Goal: Task Accomplishment & Management: Use online tool/utility

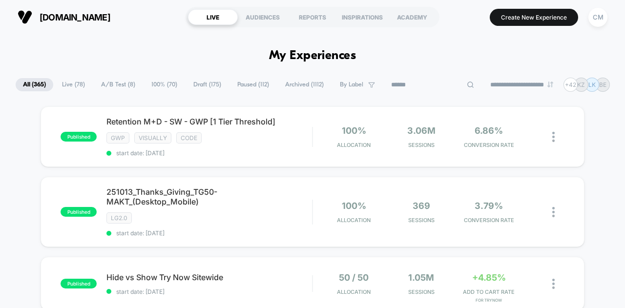
click at [419, 88] on input at bounding box center [432, 85] width 98 height 12
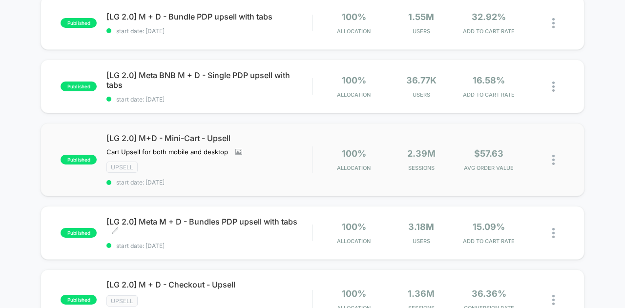
scroll to position [176, 0]
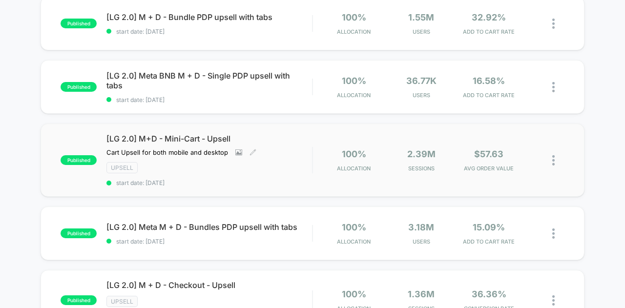
type input "******"
click at [240, 171] on div "[LG 2.0] M+D - Mini-Cart - Upsell Cart Upsell for both mobile and desktop Click…" at bounding box center [208, 160] width 205 height 53
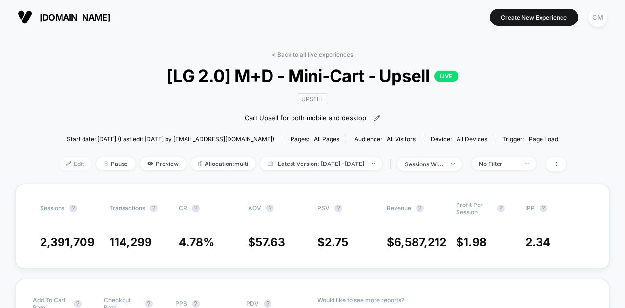
click at [64, 163] on span "Edit" at bounding box center [75, 163] width 32 height 13
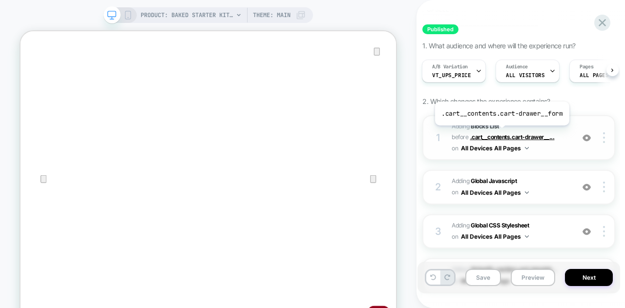
click at [500, 133] on span ".cart__contents.cart-drawer__..." at bounding box center [512, 136] width 84 height 7
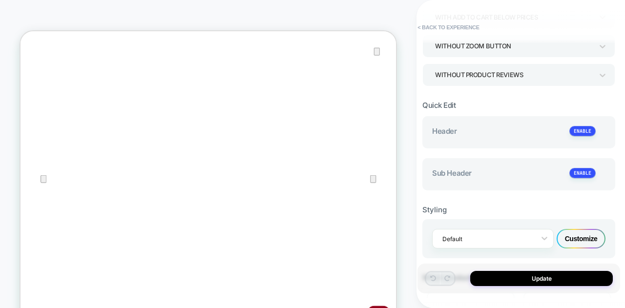
type textarea "*"
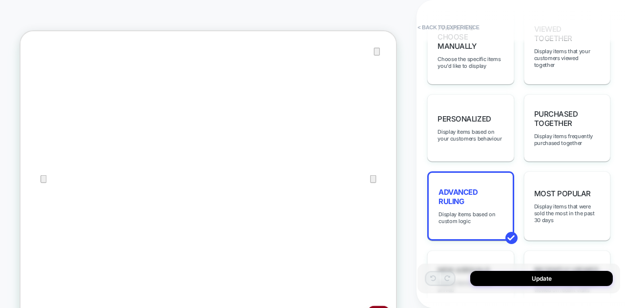
scroll to position [432, 0]
click at [498, 178] on div "Advanced Ruling Display items based on custom logic" at bounding box center [470, 205] width 86 height 69
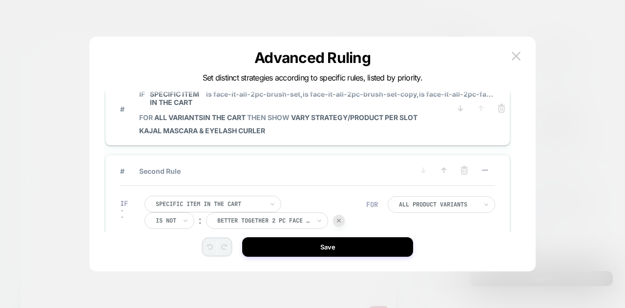
scroll to position [0, 0]
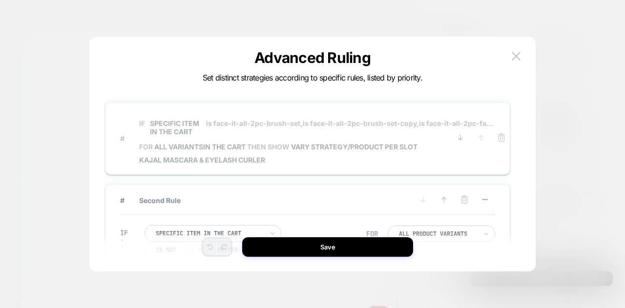
click at [448, 143] on span "FOR all variants IN THE CART THEN SHOW VARY STRATEGY/PRODUCT PER SLOT" at bounding box center [316, 146] width 354 height 8
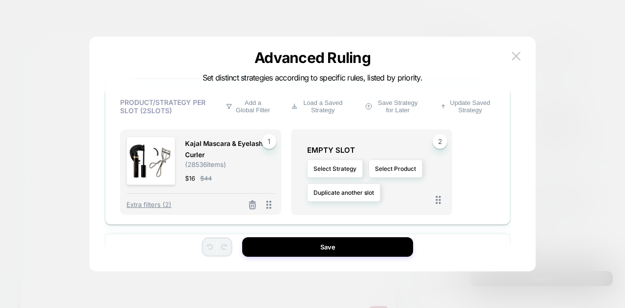
scroll to position [331, 0]
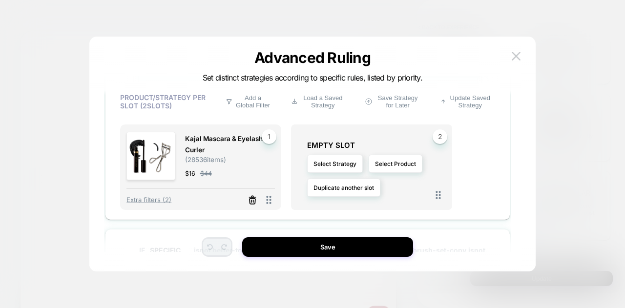
click at [251, 201] on icon at bounding box center [252, 200] width 10 height 10
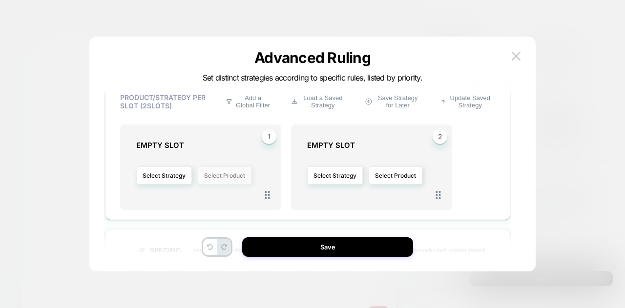
click at [225, 180] on button "Select Product" at bounding box center [225, 175] width 54 height 18
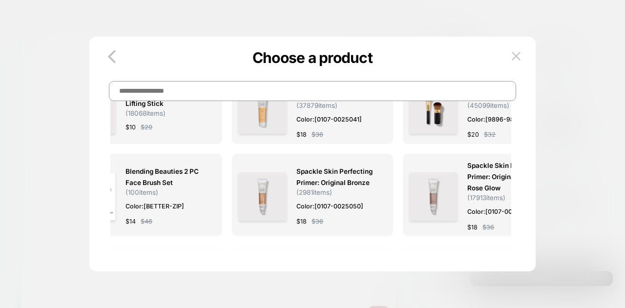
scroll to position [0, 0]
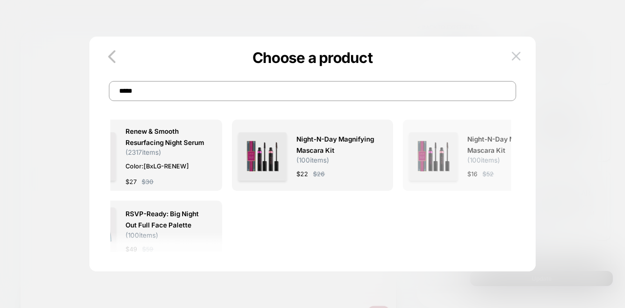
type input "*****"
click at [442, 175] on img at bounding box center [433, 156] width 48 height 48
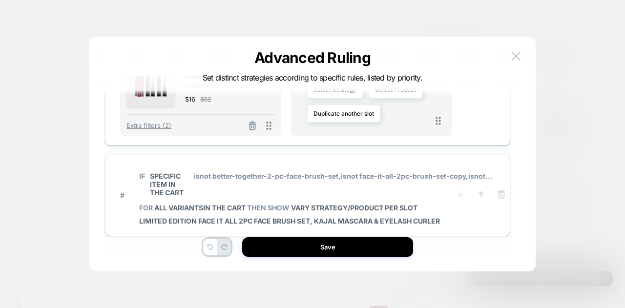
scroll to position [446, 0]
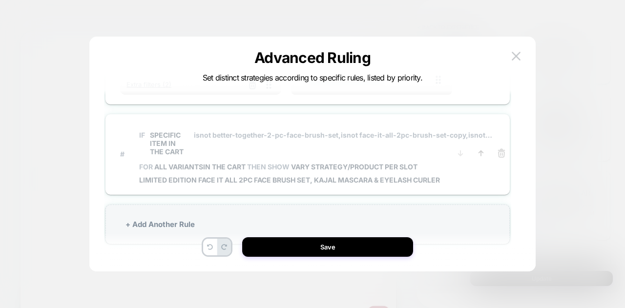
click at [473, 181] on span "Limited Edition Face It All 2PC Face Brush Set, Kajal Mascara & Eyelash Curler" at bounding box center [316, 180] width 354 height 8
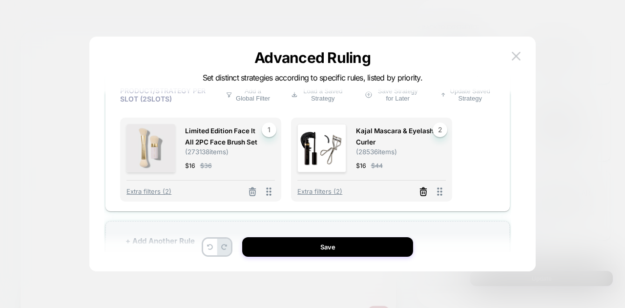
click at [419, 190] on icon at bounding box center [423, 192] width 10 height 10
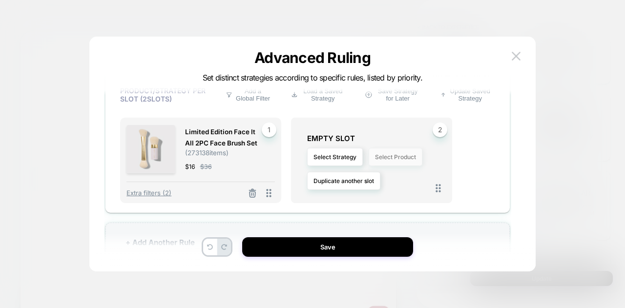
click at [383, 155] on button "Select Product" at bounding box center [395, 157] width 54 height 18
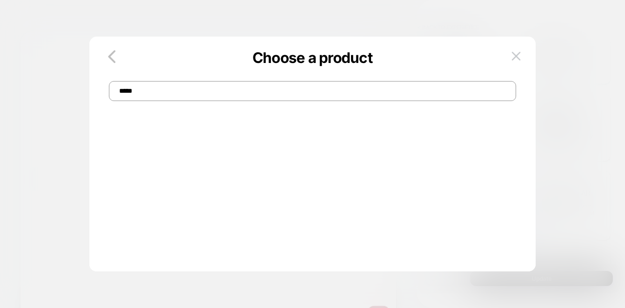
scroll to position [0, 0]
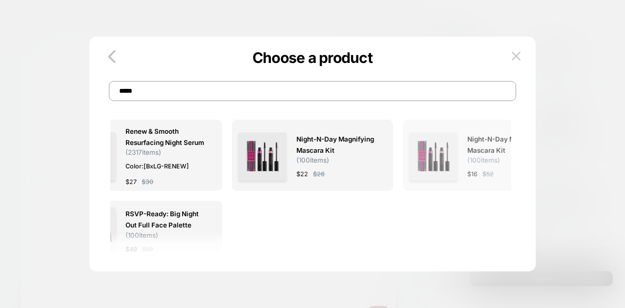
click at [443, 170] on img at bounding box center [433, 156] width 48 height 48
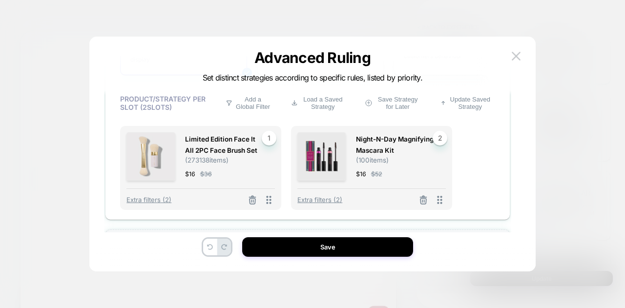
scroll to position [463, 0]
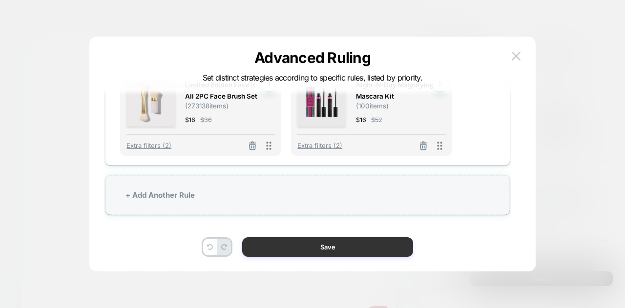
click at [371, 237] on button "Save" at bounding box center [327, 247] width 171 height 20
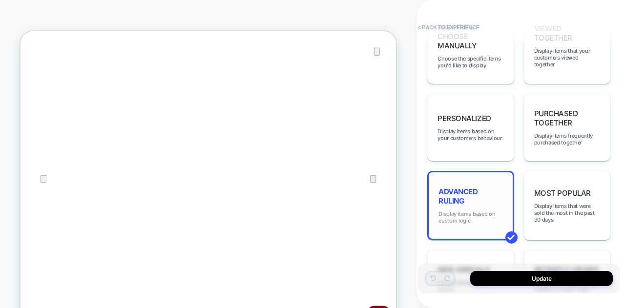
scroll to position [485, 0]
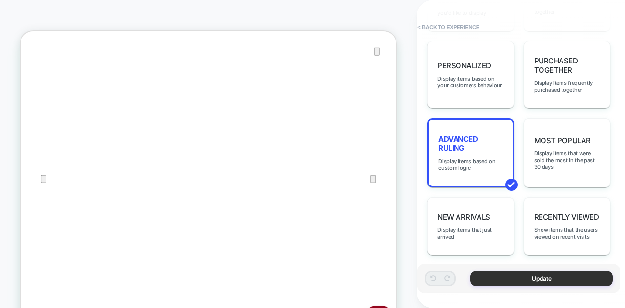
click at [494, 282] on button "Update" at bounding box center [541, 278] width 142 height 15
type textarea "*"
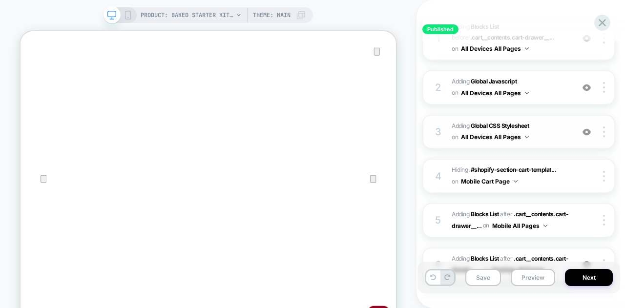
scroll to position [192, 0]
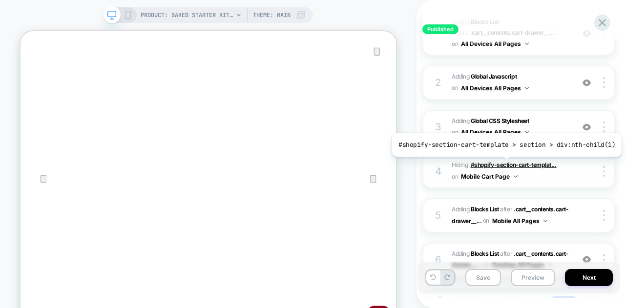
click at [504, 163] on span "#shopify-section-cart-templat..." at bounding box center [513, 164] width 86 height 7
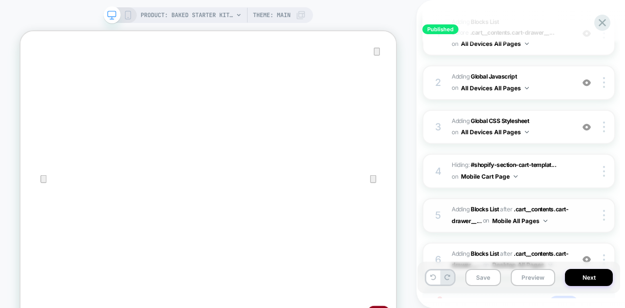
scroll to position [229, 0]
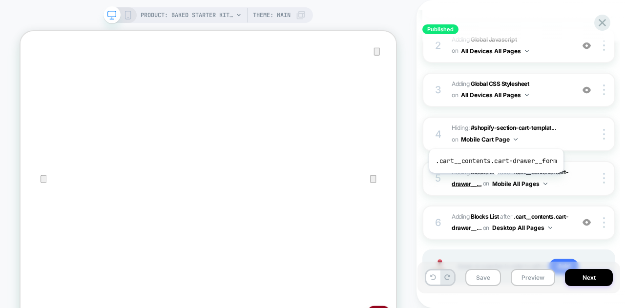
click at [494, 180] on span ".cart__contents.cart-drawer__..." at bounding box center [509, 177] width 117 height 19
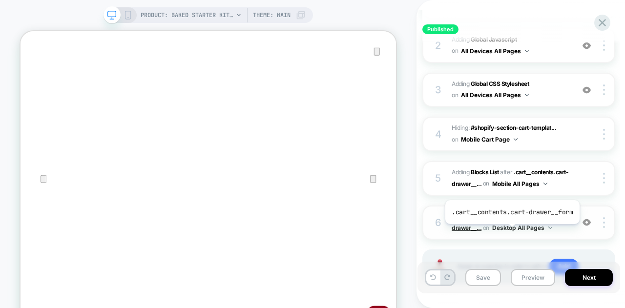
click at [510, 231] on span ".cart__contents.cart-drawer__..." at bounding box center [509, 222] width 117 height 19
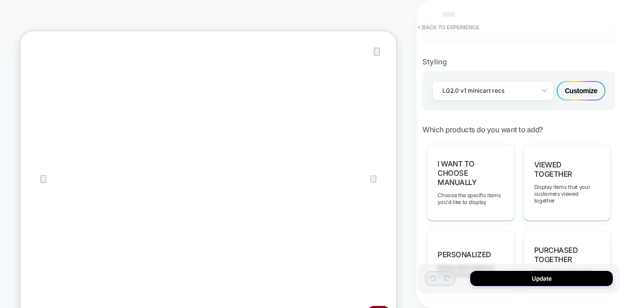
scroll to position [580, 0]
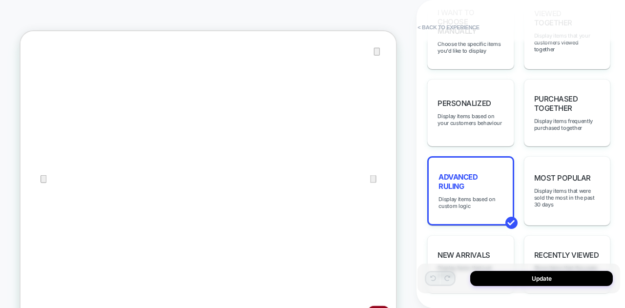
click at [496, 196] on span "Display items based on custom logic" at bounding box center [470, 203] width 64 height 14
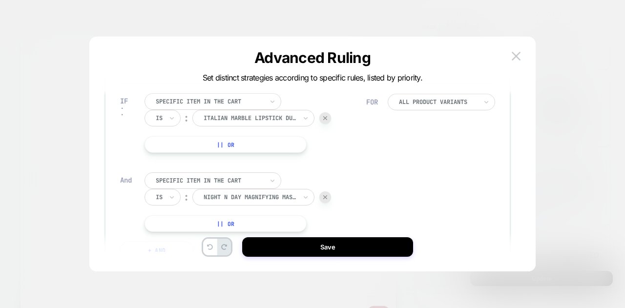
scroll to position [0, 0]
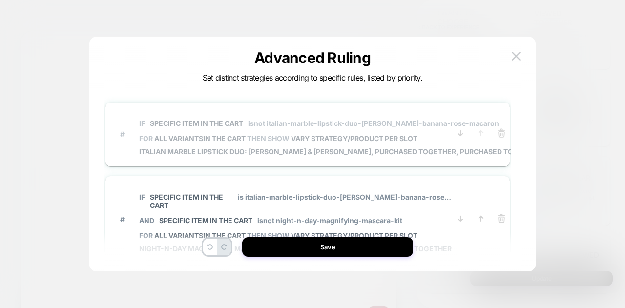
click at [467, 121] on p "IF Specific item in the cart isnot italian-marble-lipstick-duo-[PERSON_NAME]-ba…" at bounding box center [340, 123] width 402 height 8
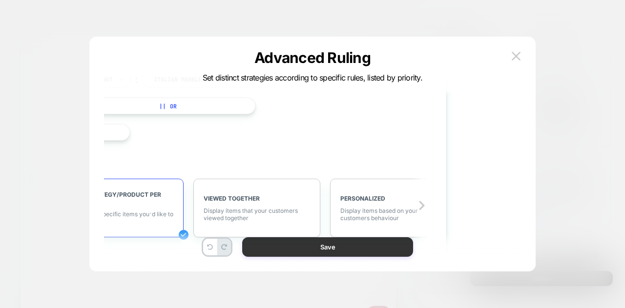
scroll to position [86, 63]
click at [299, 246] on button "Save" at bounding box center [327, 247] width 171 height 20
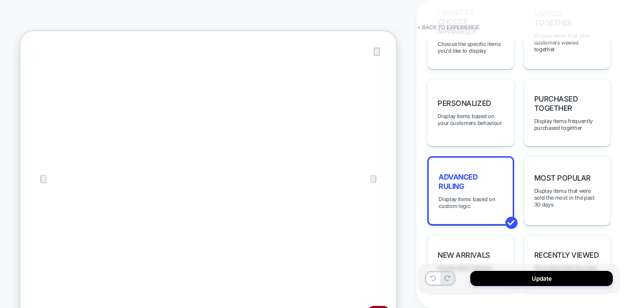
scroll to position [0, 0]
click at [509, 279] on button "Update" at bounding box center [541, 278] width 142 height 15
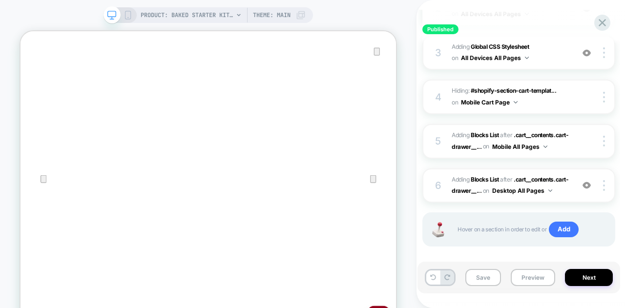
scroll to position [294, 0]
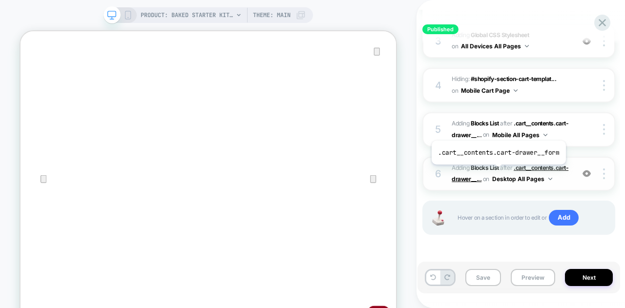
click at [497, 171] on span ".cart__contents.cart-drawer__..." at bounding box center [509, 173] width 117 height 19
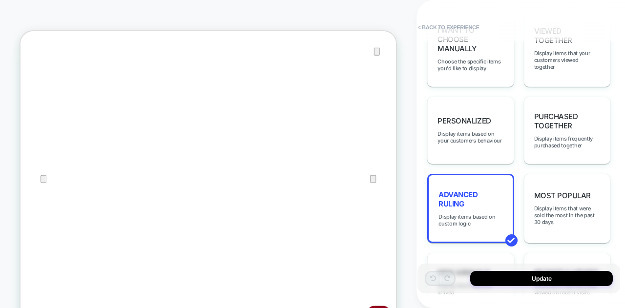
scroll to position [564, 0]
click at [501, 192] on span "Advanced Ruling" at bounding box center [470, 198] width 64 height 19
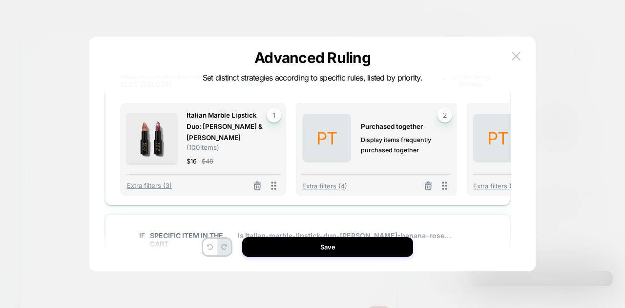
scroll to position [407, 0]
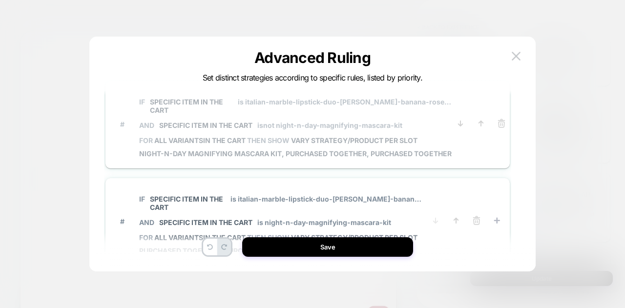
click at [478, 147] on div "# IF Specific item in the cart is italian-marble-lipstick-duo-[PERSON_NAME]-ban…" at bounding box center [307, 125] width 375 height 68
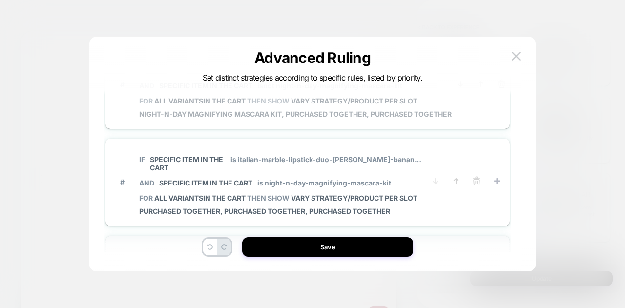
scroll to position [477, 0]
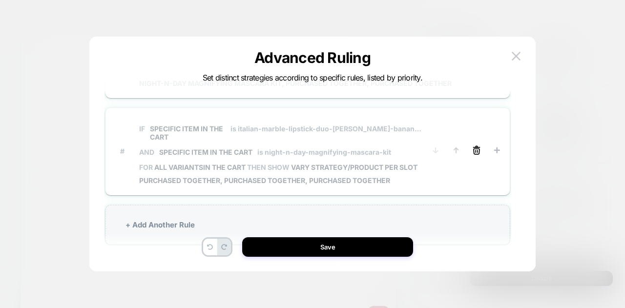
click at [473, 147] on line at bounding box center [476, 147] width 6 height 0
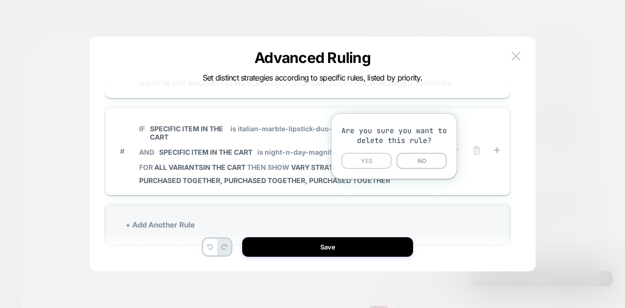
click at [383, 164] on button "YES" at bounding box center [366, 161] width 50 height 16
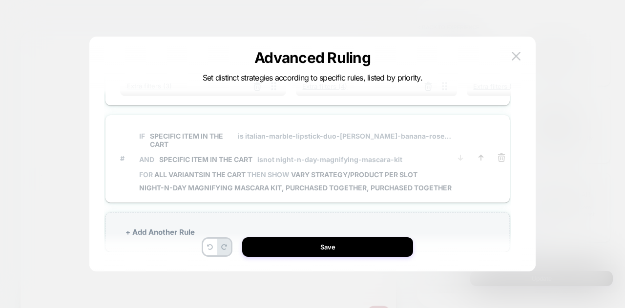
scroll to position [29, 0]
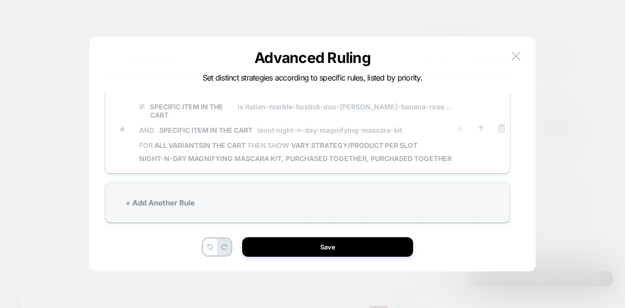
click at [471, 149] on div "# IF Specific item in the cart is italian-marble-lipstick-duo-[PERSON_NAME]-ban…" at bounding box center [307, 130] width 375 height 68
click at [374, 127] on span "IF Specific item in the cart is italian-marble-lipstick-duo-[PERSON_NAME]-banan…" at bounding box center [295, 118] width 312 height 45
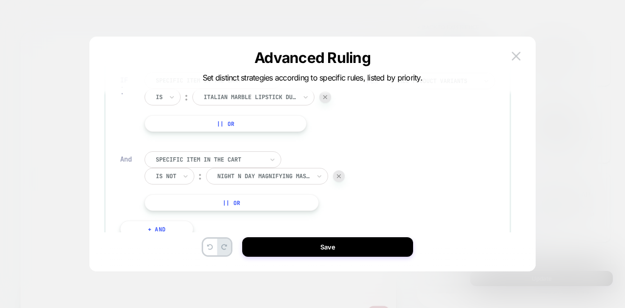
scroll to position [116, 0]
click at [343, 176] on div at bounding box center [339, 175] width 12 height 12
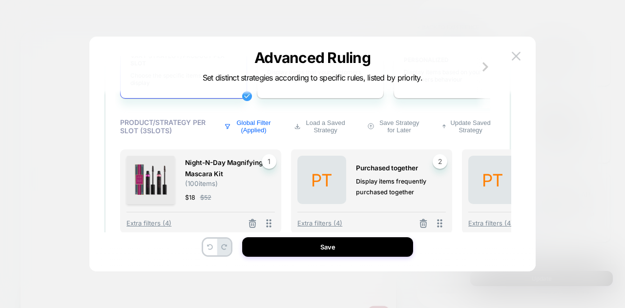
scroll to position [289, 3]
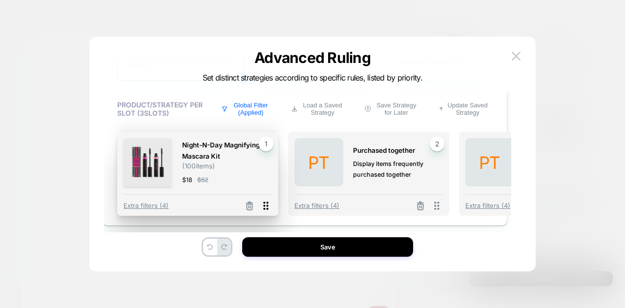
click at [263, 205] on icon at bounding box center [266, 206] width 12 height 12
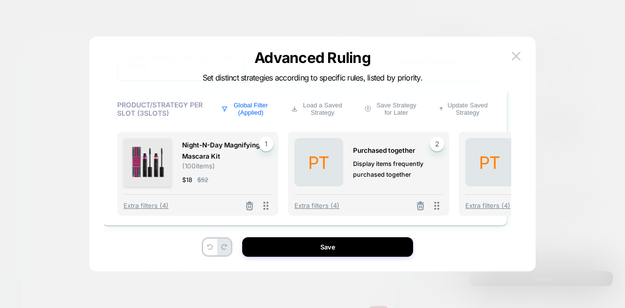
click at [209, 162] on span "( 100 items)" at bounding box center [198, 166] width 33 height 8
click at [245, 204] on icon at bounding box center [249, 206] width 10 height 10
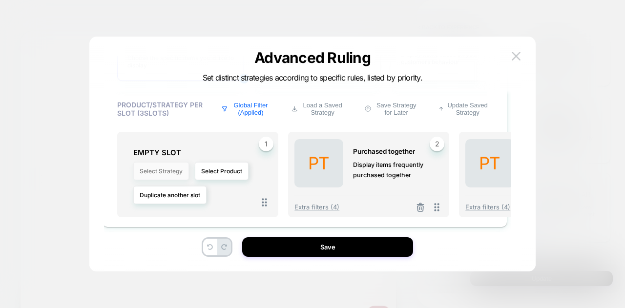
click at [178, 166] on button "Select Strategy" at bounding box center [161, 171] width 56 height 18
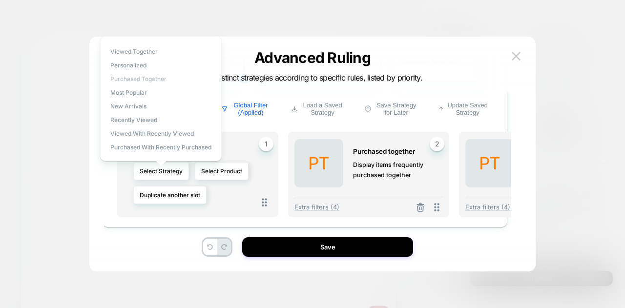
click at [155, 75] on span "Purchased Together" at bounding box center [138, 78] width 56 height 7
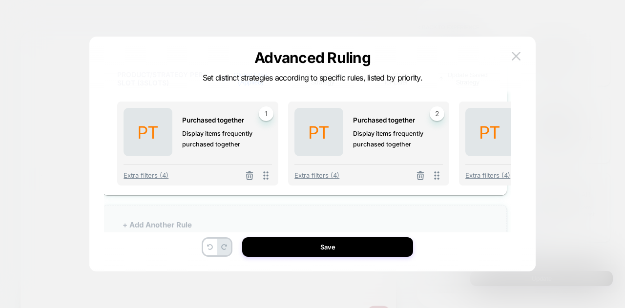
scroll to position [349, 3]
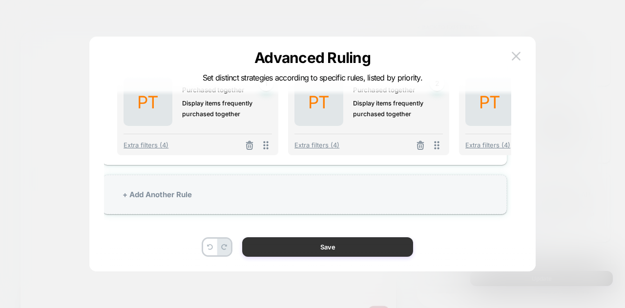
click at [290, 252] on button "Save" at bounding box center [327, 247] width 171 height 20
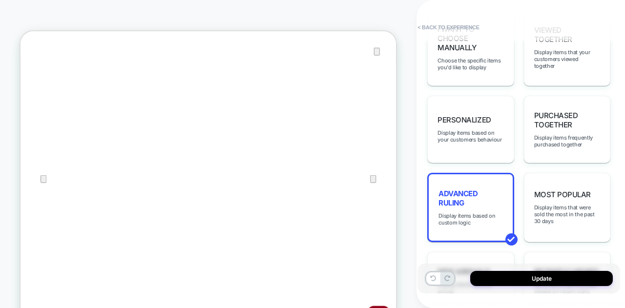
scroll to position [0, 0]
click at [492, 283] on button "Update" at bounding box center [541, 278] width 142 height 15
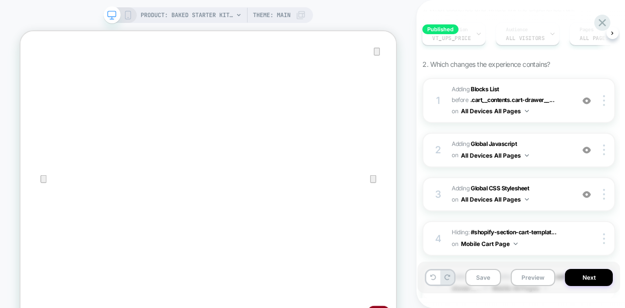
scroll to position [295, 0]
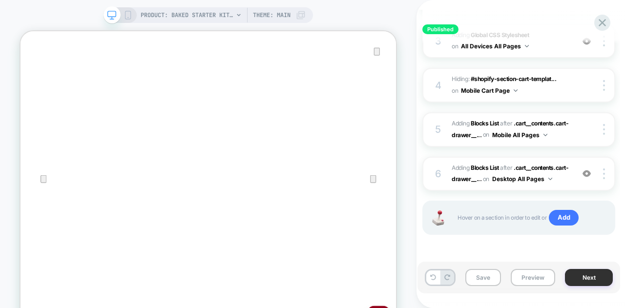
click at [579, 277] on button "Next" at bounding box center [589, 277] width 48 height 17
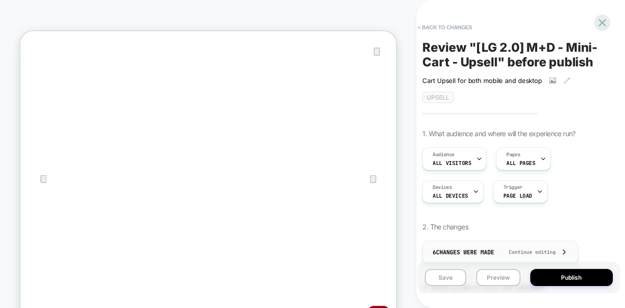
scroll to position [0, 1]
click at [557, 277] on button "Publish" at bounding box center [571, 277] width 82 height 17
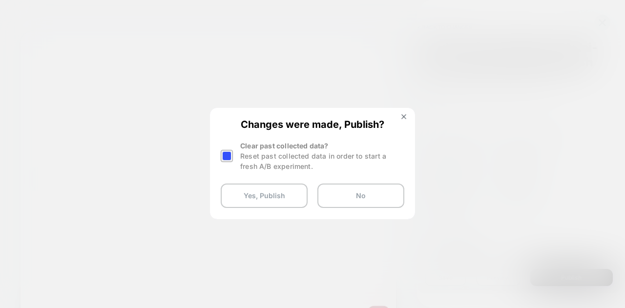
click at [222, 153] on div at bounding box center [227, 156] width 12 height 12
click at [238, 187] on button "Yes, Publish" at bounding box center [264, 195] width 87 height 24
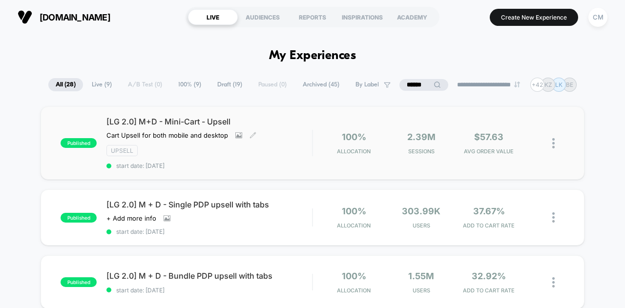
click at [289, 136] on div "[LG 2.0] M+D - Mini-Cart - Upsell Cart Upsell for both mobile and desktop Click…" at bounding box center [208, 143] width 205 height 53
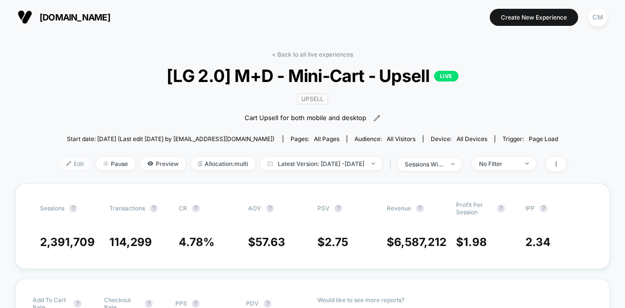
click at [66, 161] on img at bounding box center [68, 163] width 5 height 5
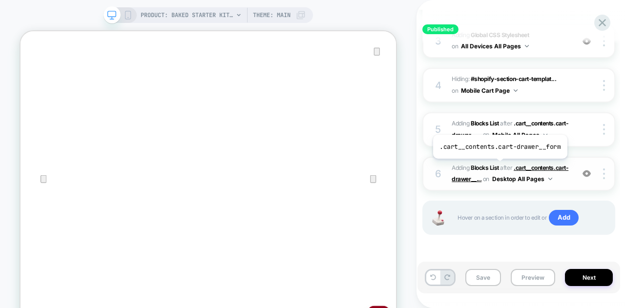
click at [498, 165] on span ".cart__contents.cart-drawer__..." at bounding box center [509, 173] width 117 height 19
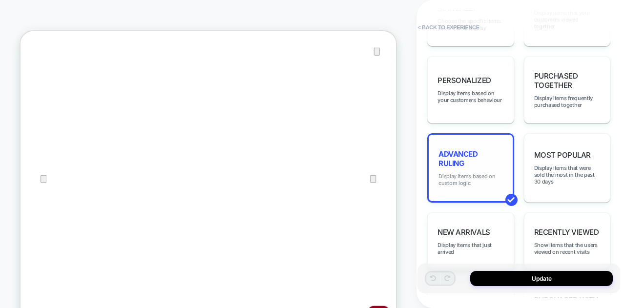
scroll to position [606, 0]
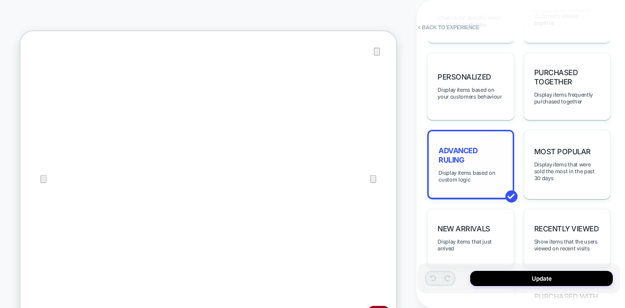
click at [461, 156] on div "Advanced Ruling Display items based on custom logic" at bounding box center [470, 164] width 86 height 69
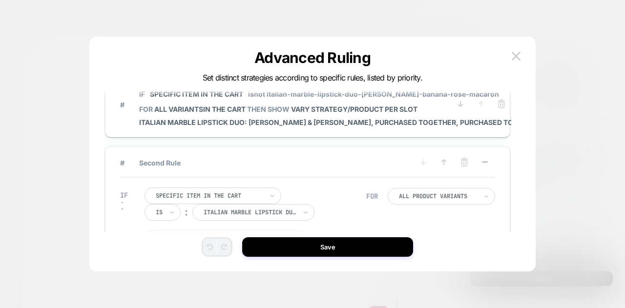
scroll to position [0, 0]
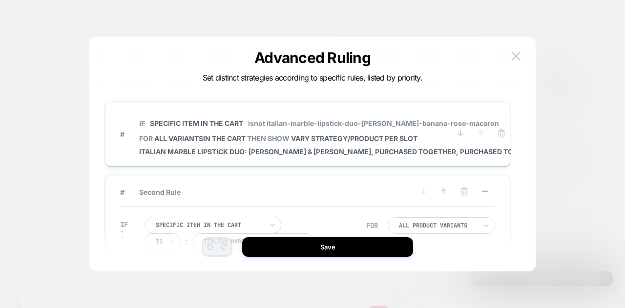
click at [464, 111] on div "# IF Specific item in the cart isnot italian-marble-lipstick-duo-[PERSON_NAME]-…" at bounding box center [307, 134] width 404 height 64
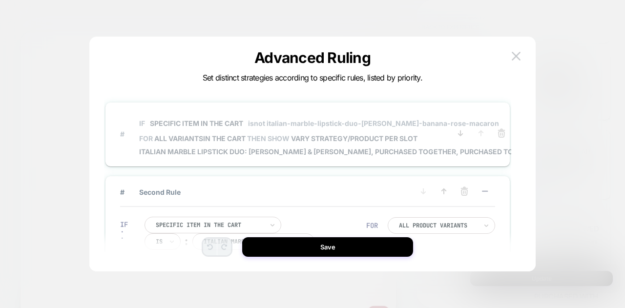
click at [458, 120] on p "IF Specific item in the cart isnot italian-marble-lipstick-duo-[PERSON_NAME]-ba…" at bounding box center [340, 123] width 402 height 8
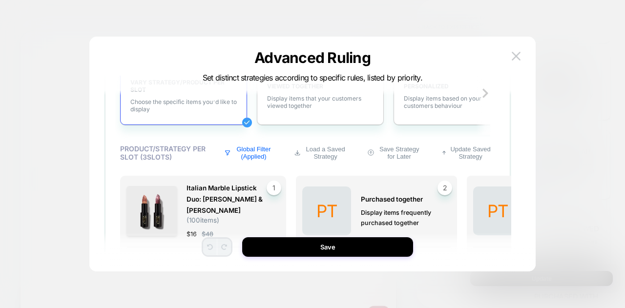
scroll to position [257, 0]
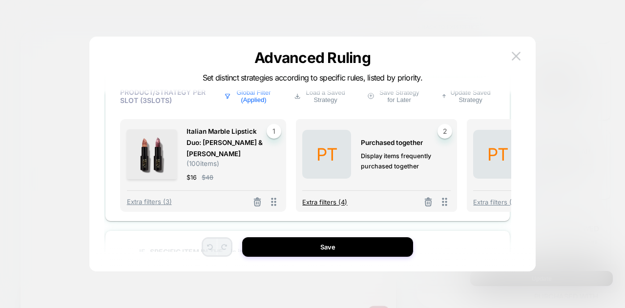
click at [339, 201] on span "Extra filters (4)" at bounding box center [324, 202] width 45 height 8
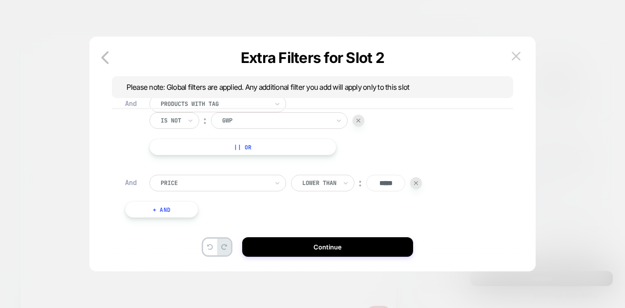
scroll to position [113, 0]
click at [112, 60] on icon "button" at bounding box center [105, 58] width 20 height 20
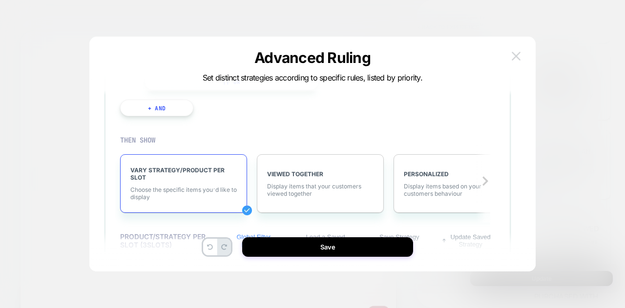
click at [519, 56] on img at bounding box center [515, 56] width 9 height 8
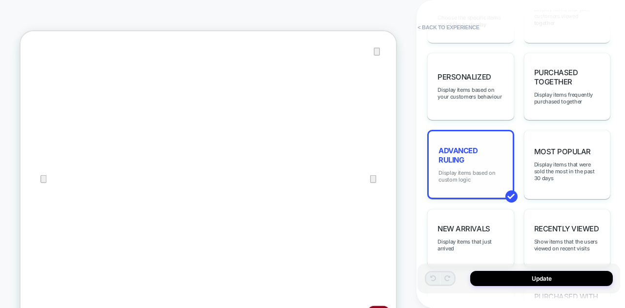
click at [467, 169] on span "Display items based on custom logic" at bounding box center [470, 176] width 64 height 14
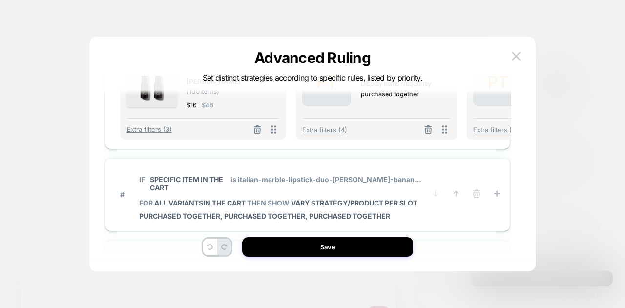
scroll to position [262, 0]
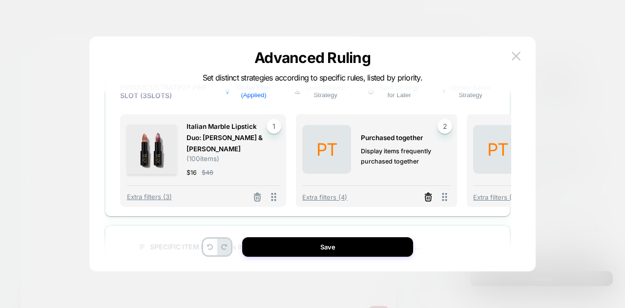
click at [425, 194] on line at bounding box center [428, 194] width 6 height 0
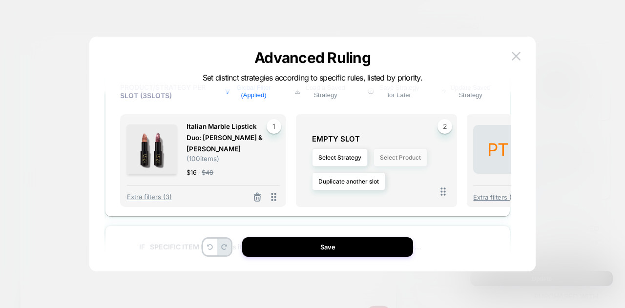
click at [387, 160] on button "Select Product" at bounding box center [400, 157] width 54 height 18
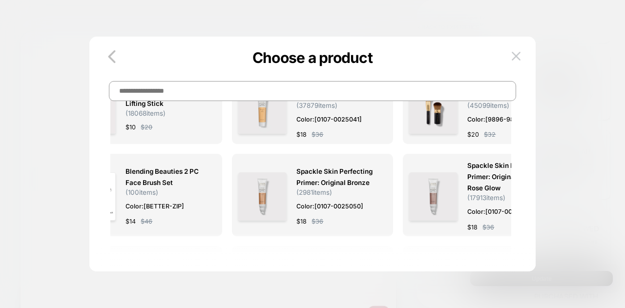
scroll to position [0, 0]
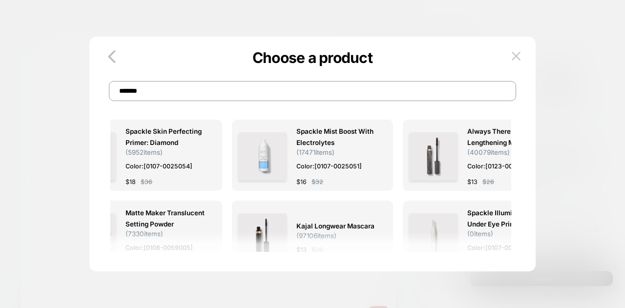
type input "********"
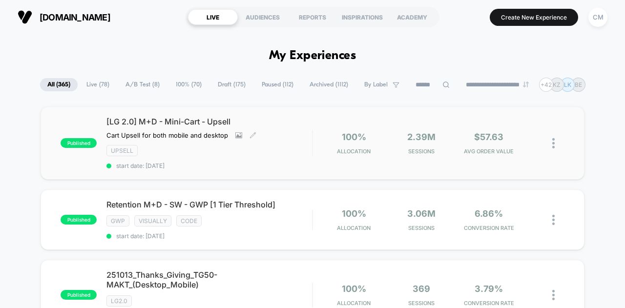
click at [261, 148] on div "Upsell" at bounding box center [208, 150] width 205 height 11
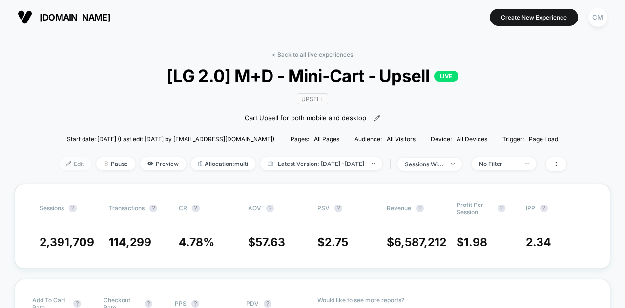
click at [66, 161] on span "Edit" at bounding box center [75, 163] width 32 height 13
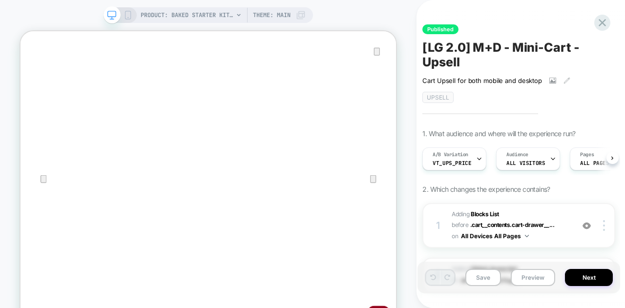
scroll to position [0, 0]
click at [488, 205] on div "1 #_loomi_addon_1708941549518_dup1749582169_dup1753298408 Adding Blocks List BE…" at bounding box center [518, 225] width 193 height 45
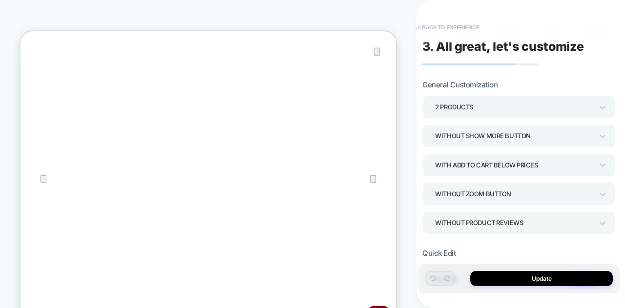
type textarea "*"
click at [439, 24] on button "< Back to experience" at bounding box center [447, 28] width 71 height 16
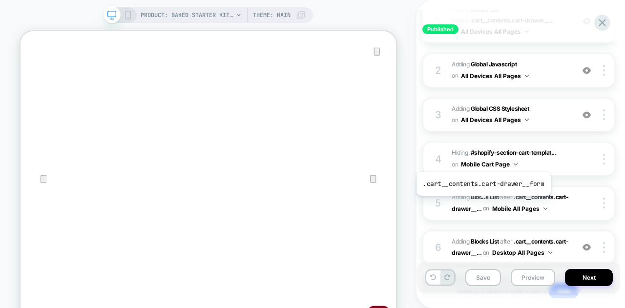
scroll to position [289, 0]
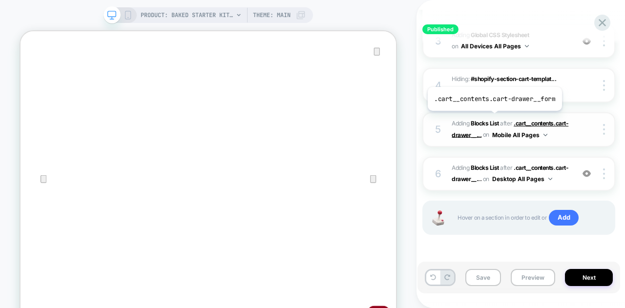
click at [493, 120] on span ".cart__contents.cart-drawer__..." at bounding box center [509, 129] width 117 height 19
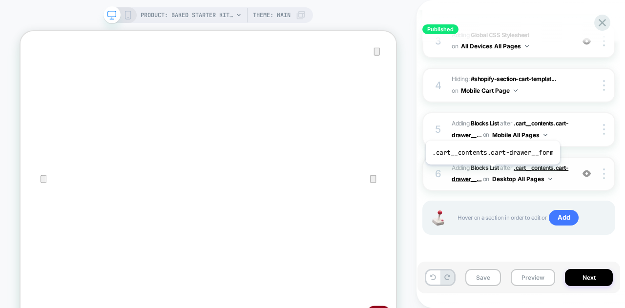
click at [491, 171] on span ".cart__contents.cart-drawer__..." at bounding box center [509, 173] width 117 height 19
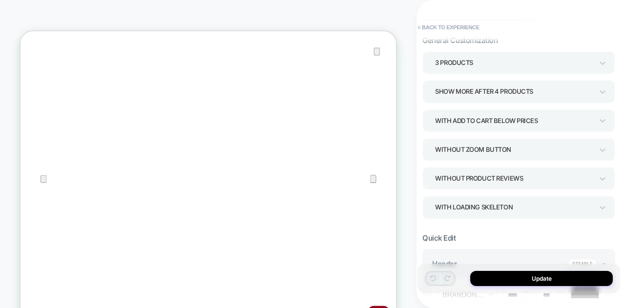
scroll to position [0, 0]
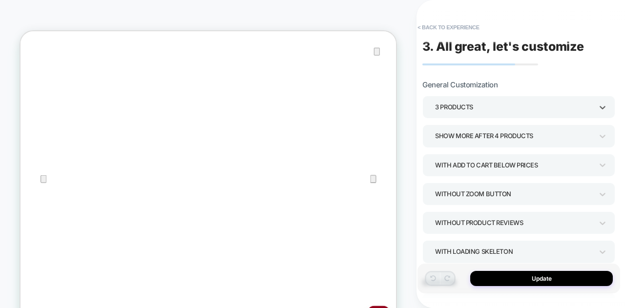
click at [479, 100] on div "3 Products" at bounding box center [513, 107] width 167 height 15
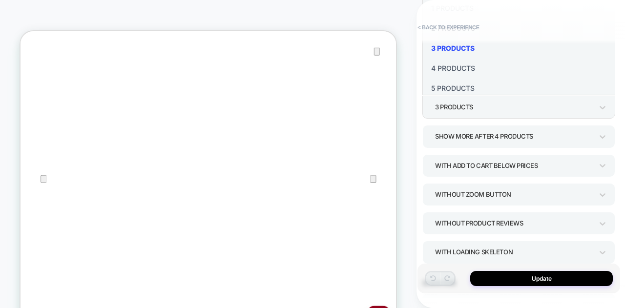
click at [523, 28] on span "< Back to experience" at bounding box center [513, 28] width 202 height 16
click at [526, 22] on span "< Back to experience" at bounding box center [513, 28] width 202 height 16
click at [498, 28] on span "< Back to experience" at bounding box center [513, 28] width 202 height 16
click at [450, 27] on button "< Back to experience" at bounding box center [447, 28] width 71 height 16
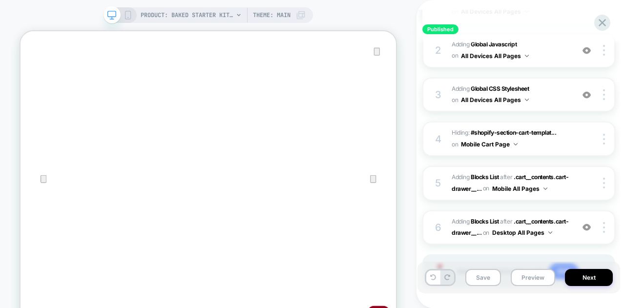
scroll to position [295, 0]
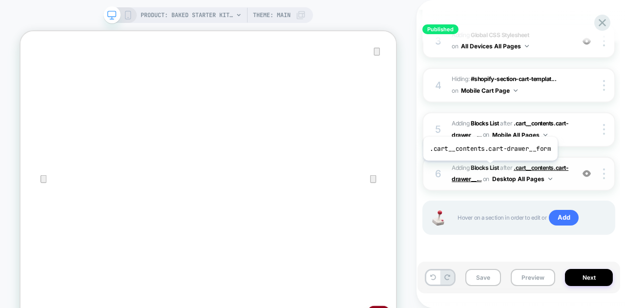
click at [488, 167] on span ".cart__contents.cart-drawer__..." at bounding box center [509, 173] width 117 height 19
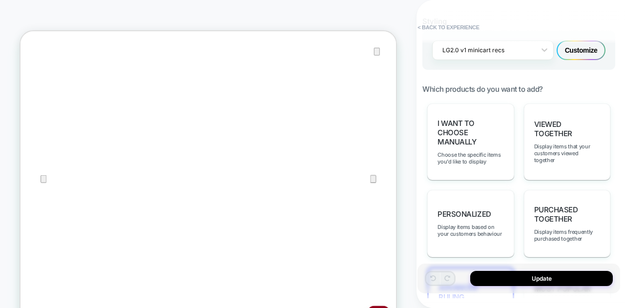
scroll to position [597, 0]
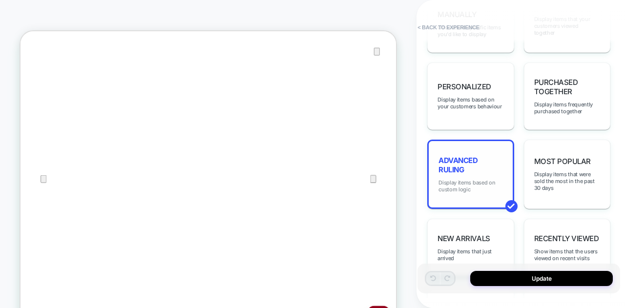
click at [469, 179] on span "Display items based on custom logic" at bounding box center [470, 186] width 64 height 14
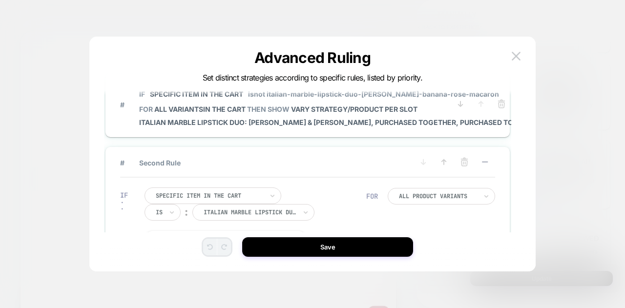
scroll to position [0, 0]
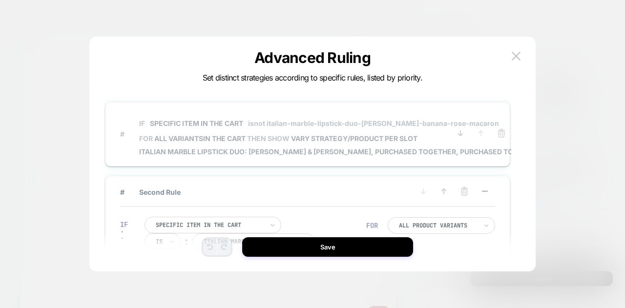
click at [455, 118] on span "IF Specific item in the cart isnot italian-marble-lipstick-duo-[PERSON_NAME]-ba…" at bounding box center [340, 123] width 402 height 22
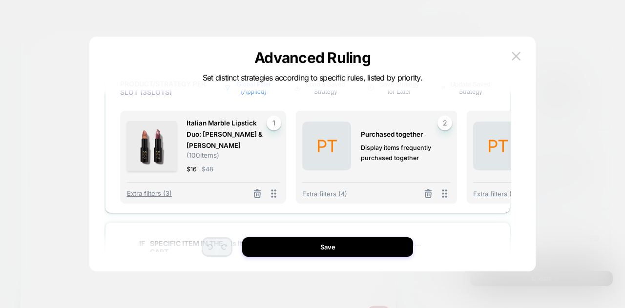
scroll to position [265, 0]
click at [423, 193] on icon at bounding box center [428, 194] width 10 height 10
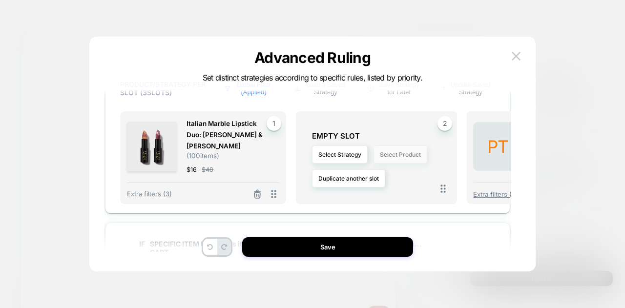
click at [385, 150] on button "Select Product" at bounding box center [400, 154] width 54 height 18
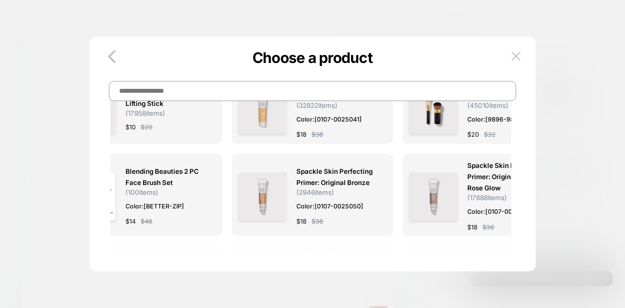
scroll to position [0, 0]
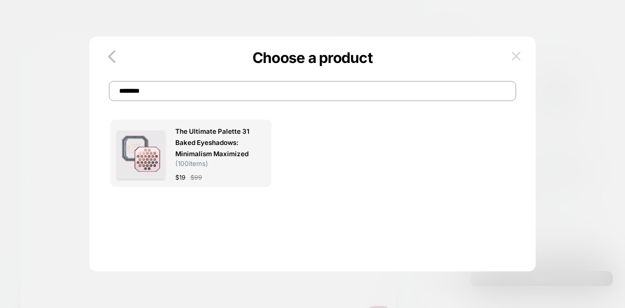
type input "********"
click at [520, 61] on button at bounding box center [515, 56] width 15 height 15
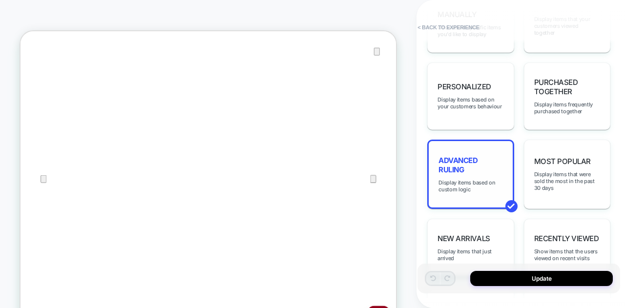
click at [458, 156] on span "Advanced Ruling" at bounding box center [470, 165] width 64 height 19
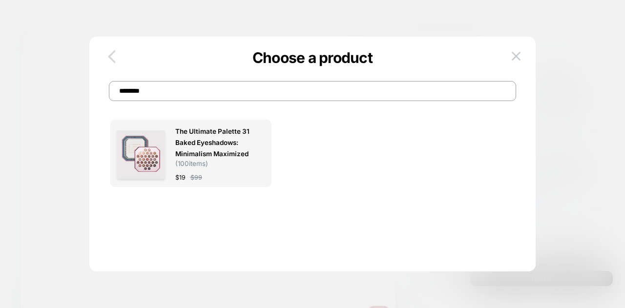
click at [113, 52] on icon "button" at bounding box center [111, 56] width 7 height 13
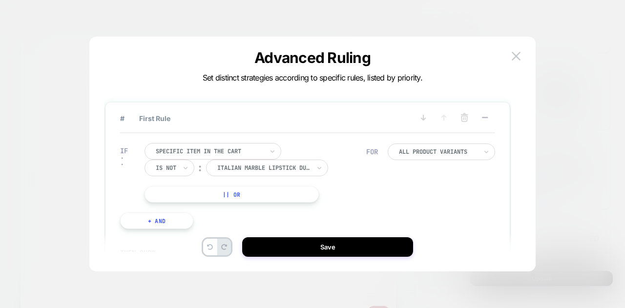
scroll to position [14, 0]
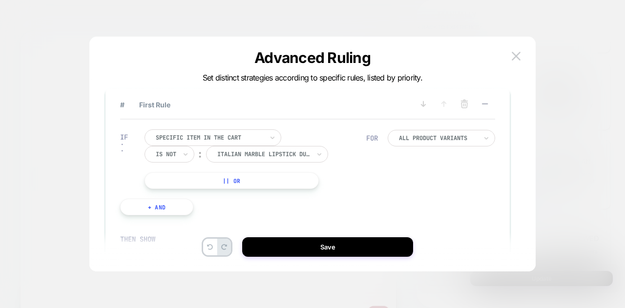
click at [184, 205] on button "+ And" at bounding box center [156, 207] width 73 height 17
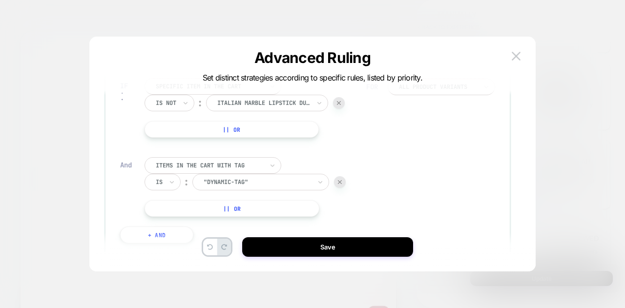
scroll to position [66, 0]
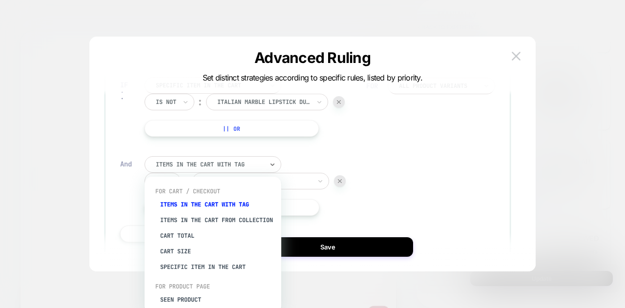
click at [217, 165] on div at bounding box center [209, 164] width 107 height 9
click at [196, 271] on div "Specific item in the cart" at bounding box center [217, 267] width 127 height 16
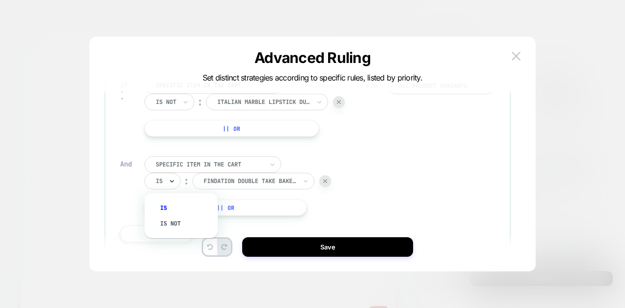
click at [171, 183] on icon at bounding box center [171, 181] width 7 height 10
click at [175, 224] on div "Is not" at bounding box center [185, 224] width 63 height 16
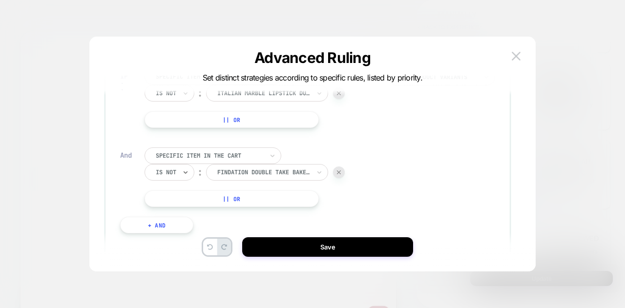
scroll to position [76, 0]
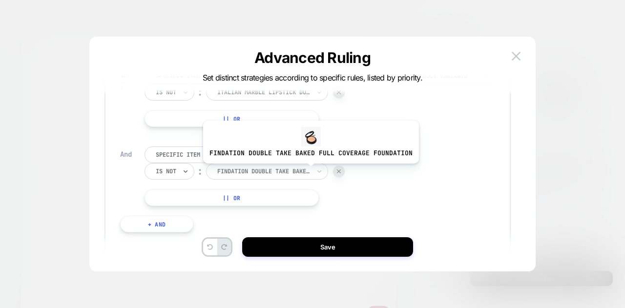
click at [308, 170] on div at bounding box center [263, 171] width 93 height 9
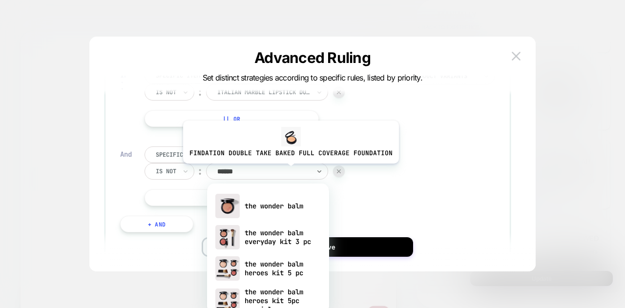
type input "******"
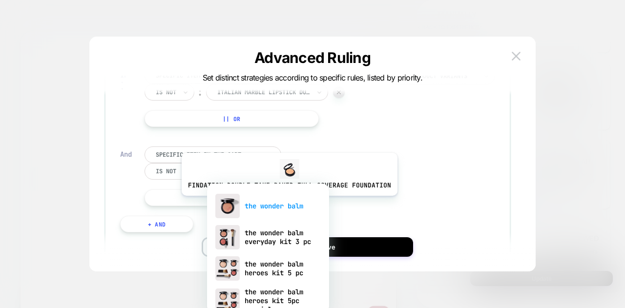
click at [286, 202] on div "the wonder balm" at bounding box center [268, 205] width 112 height 31
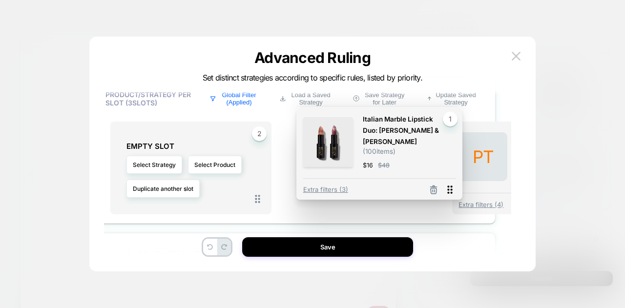
scroll to position [334, 20]
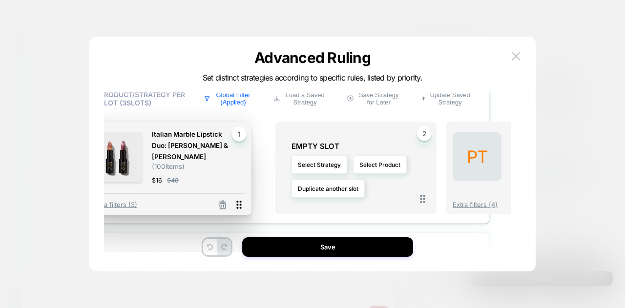
drag, startPoint x: 266, startPoint y: 204, endPoint x: 232, endPoint y: 204, distance: 34.6
click at [236, 204] on icon at bounding box center [238, 205] width 5 height 8
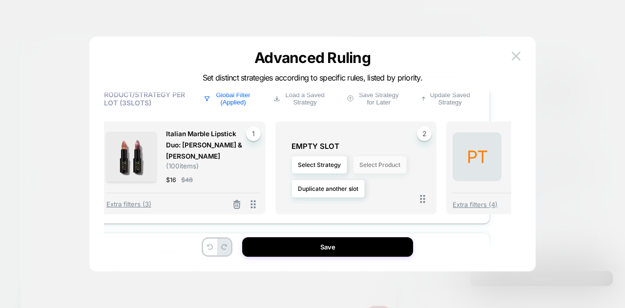
click at [374, 156] on button "Select Product" at bounding box center [380, 165] width 54 height 18
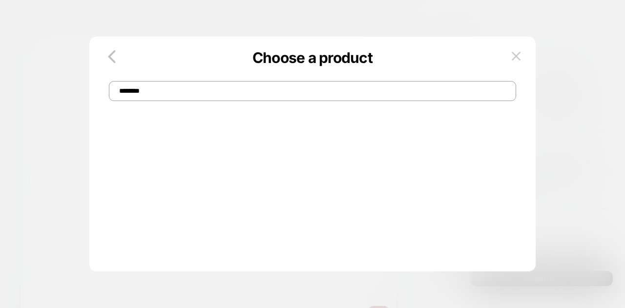
scroll to position [0, 0]
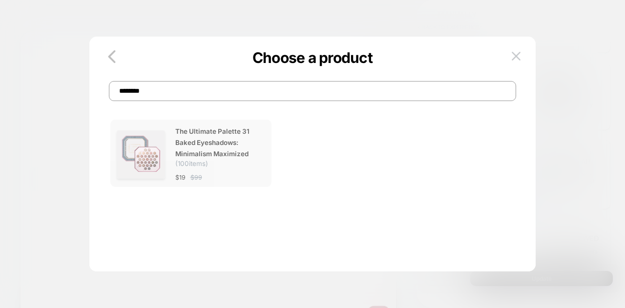
click at [225, 152] on span "The Ultimate Palette 31 Baked Eyeshadows: Minimalism Maximized" at bounding box center [215, 143] width 80 height 34
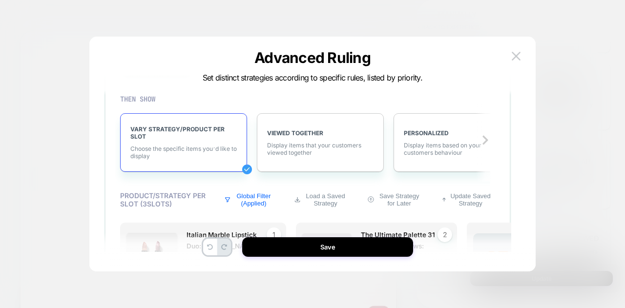
scroll to position [333, 0]
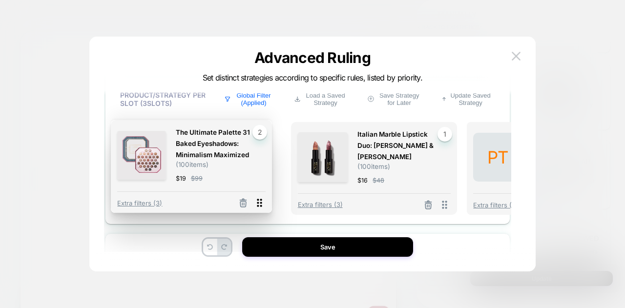
drag, startPoint x: 439, startPoint y: 205, endPoint x: 254, endPoint y: 203, distance: 184.9
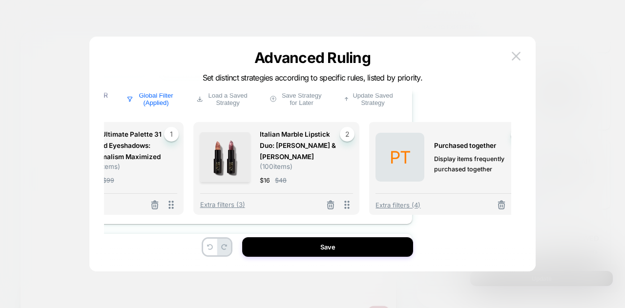
scroll to position [333, 112]
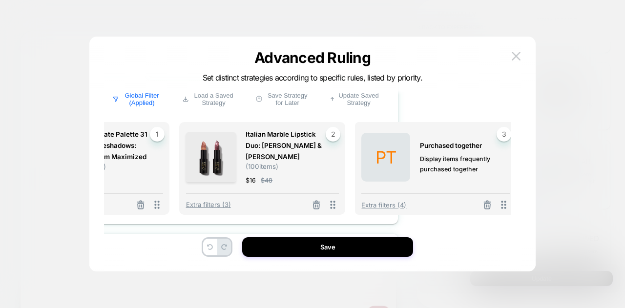
click at [424, 160] on span "Display items frequently purchased together" at bounding box center [460, 164] width 80 height 21
click at [369, 202] on span "Extra filters (4)" at bounding box center [383, 205] width 45 height 8
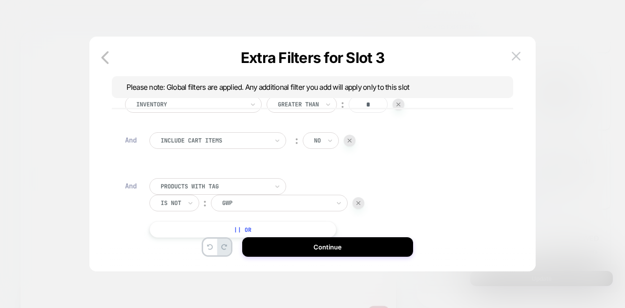
scroll to position [0, 0]
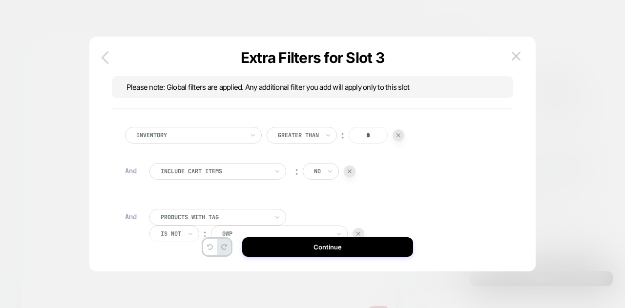
click at [100, 56] on icon "button" at bounding box center [105, 58] width 20 height 20
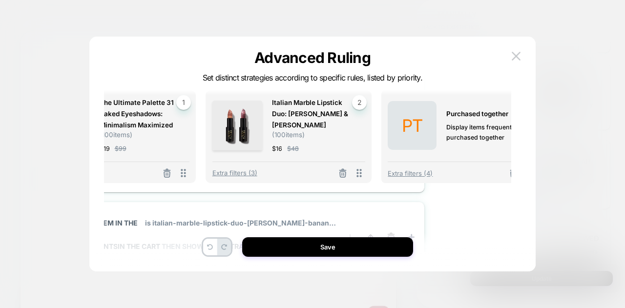
scroll to position [365, 112]
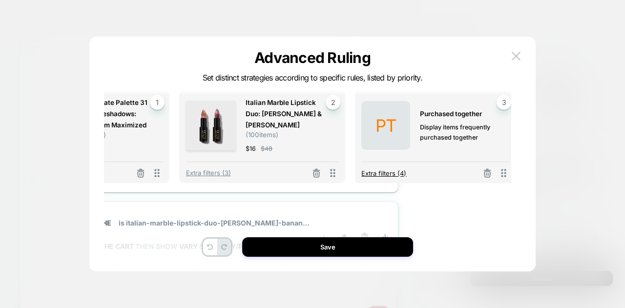
click at [374, 173] on span "Extra filters (4)" at bounding box center [383, 173] width 45 height 8
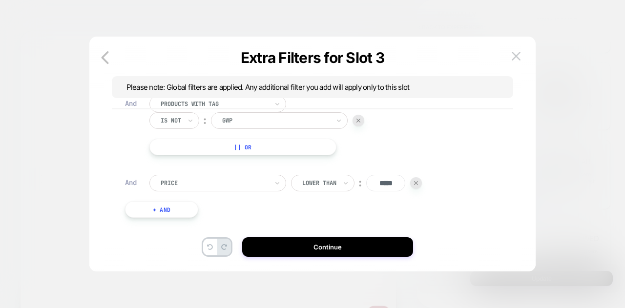
scroll to position [29, 0]
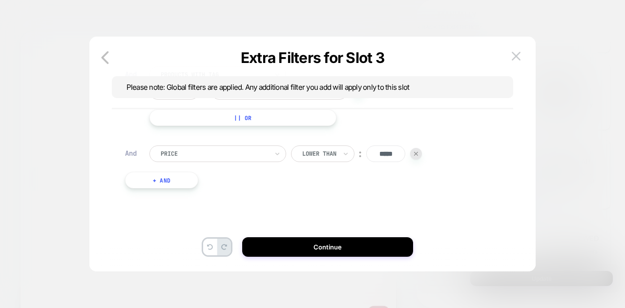
click at [165, 183] on button "+ And" at bounding box center [161, 180] width 73 height 17
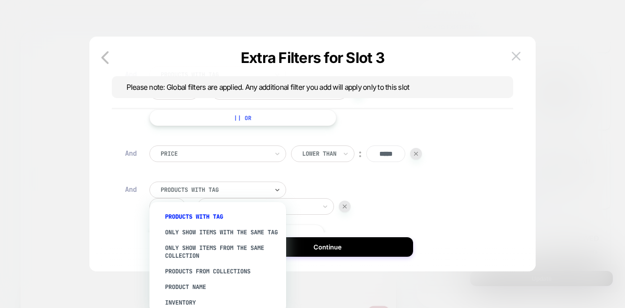
click at [227, 189] on div at bounding box center [214, 189] width 107 height 9
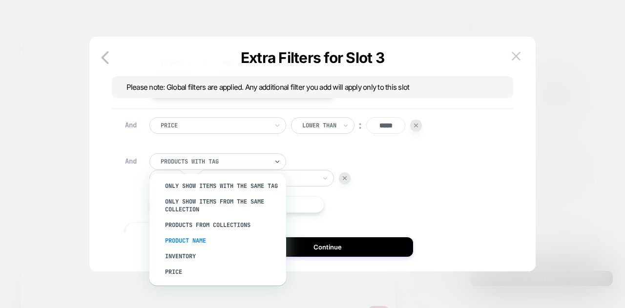
scroll to position [16, 0]
click at [204, 246] on div "Product Name" at bounding box center [222, 243] width 127 height 16
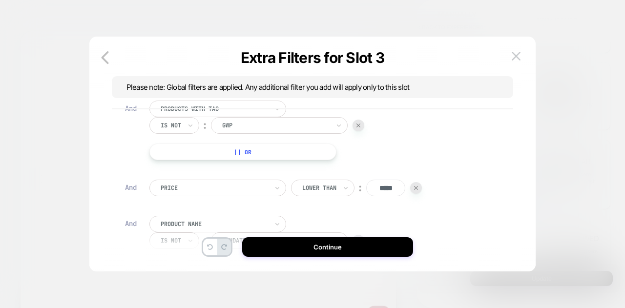
scroll to position [183, 0]
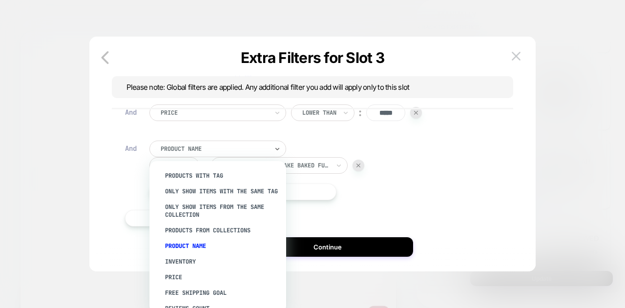
click at [232, 152] on div at bounding box center [214, 148] width 107 height 9
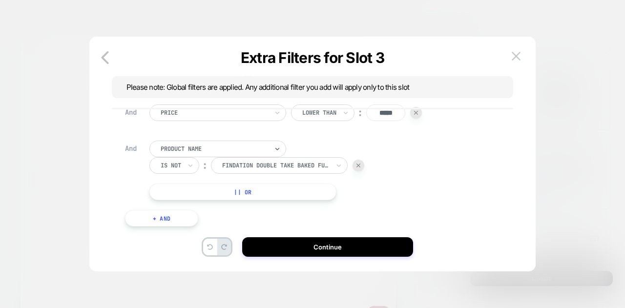
click at [195, 148] on div at bounding box center [214, 148] width 107 height 9
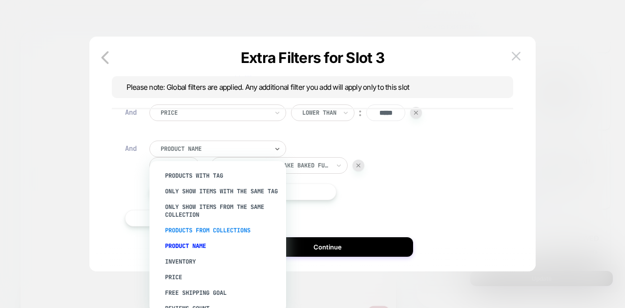
click at [190, 238] on div "PRODUCTS FROM COLLECTIONS" at bounding box center [222, 230] width 127 height 16
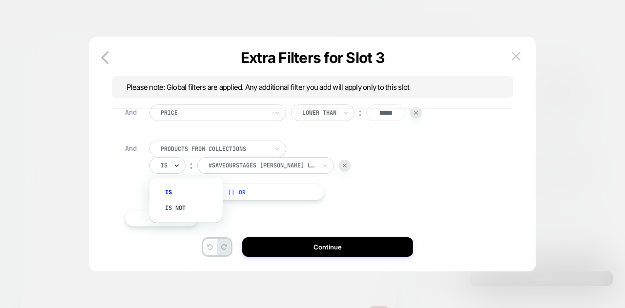
click at [175, 169] on icon at bounding box center [176, 166] width 7 height 10
click at [175, 205] on div "Is not" at bounding box center [190, 208] width 63 height 16
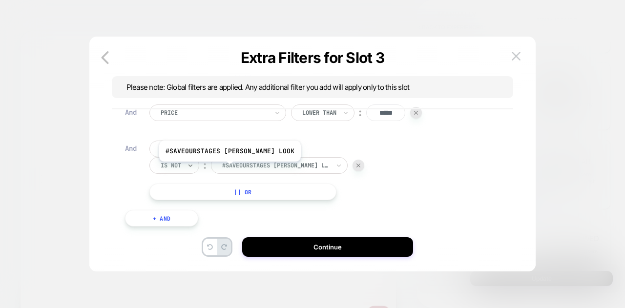
click at [242, 168] on div at bounding box center [275, 165] width 107 height 9
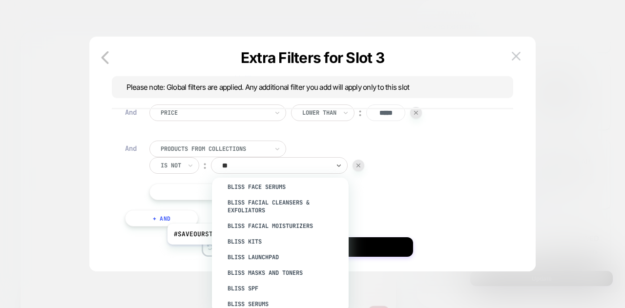
type input "***"
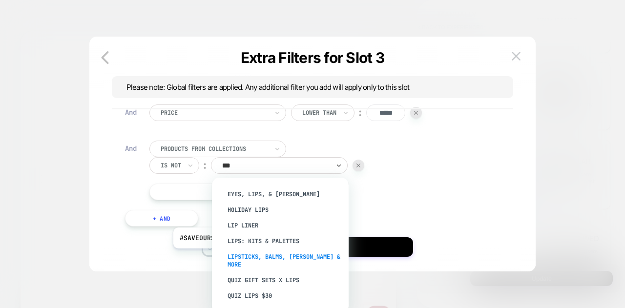
click at [256, 255] on div "Lipsticks, Balms, Glosses & More" at bounding box center [285, 260] width 127 height 23
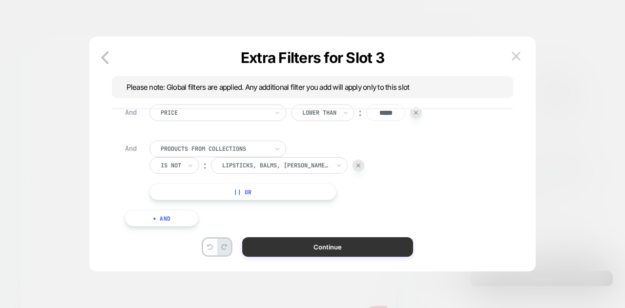
click at [358, 241] on button "Continue" at bounding box center [327, 247] width 171 height 20
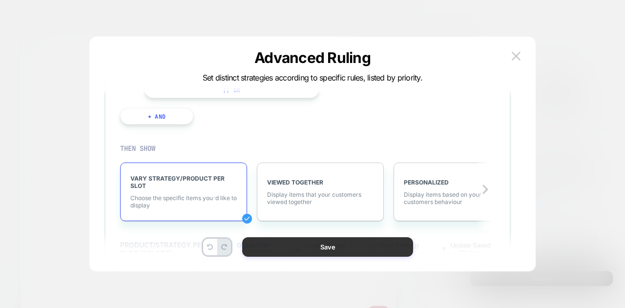
click at [355, 241] on button "Save" at bounding box center [327, 247] width 171 height 20
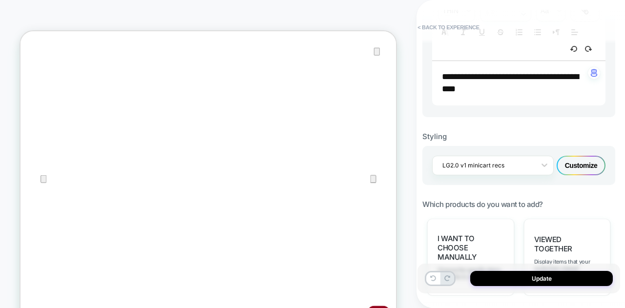
scroll to position [588, 0]
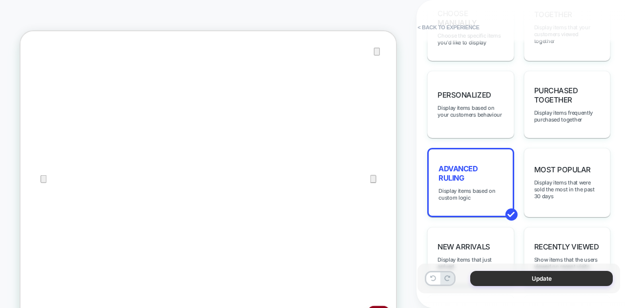
drag, startPoint x: 498, startPoint y: 282, endPoint x: 343, endPoint y: 22, distance: 302.8
click at [498, 282] on button "Update" at bounding box center [541, 278] width 142 height 15
click at [264, 25] on div "PRODUCT: Baked Starter Kit (3PC) [1] PRODUCT: Baked Starter Kit (3PC) [1] Theme…" at bounding box center [208, 176] width 416 height 332
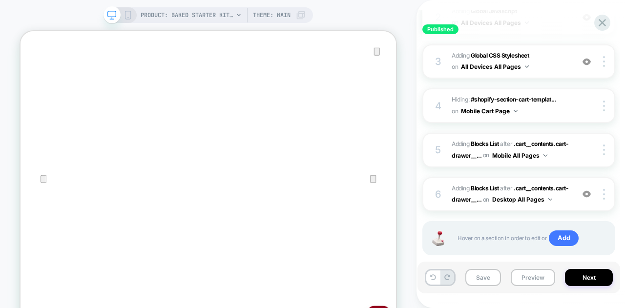
scroll to position [257, 0]
click at [485, 203] on span ".cart__contents.cart-drawer__..." at bounding box center [509, 194] width 117 height 19
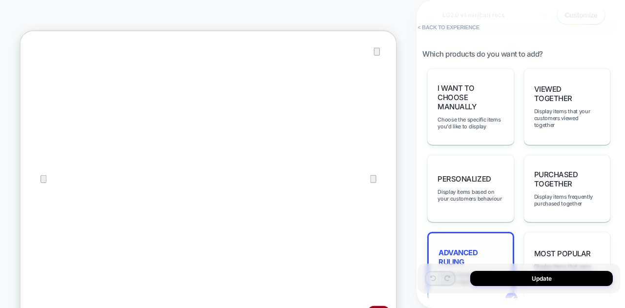
scroll to position [628, 0]
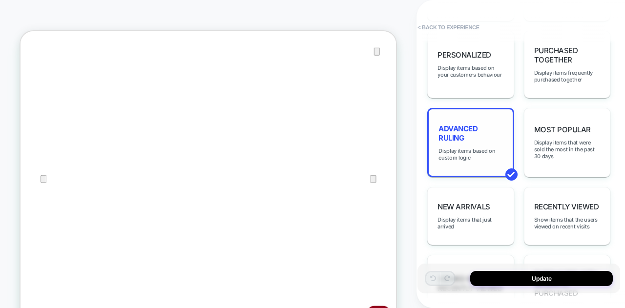
click at [472, 133] on span "Advanced Ruling" at bounding box center [470, 133] width 64 height 19
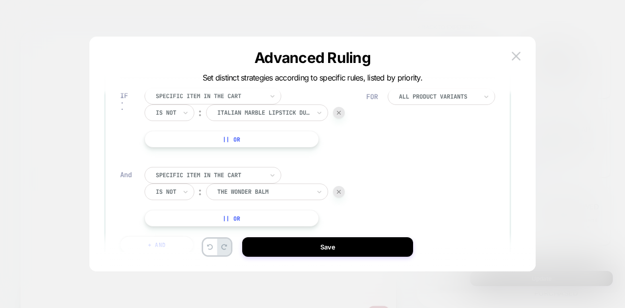
scroll to position [110, 0]
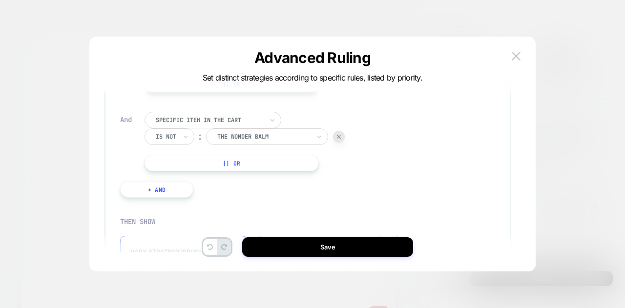
click at [340, 140] on div at bounding box center [339, 137] width 12 height 12
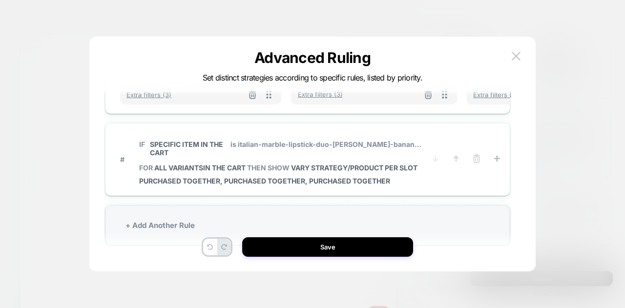
scroll to position [374, 0]
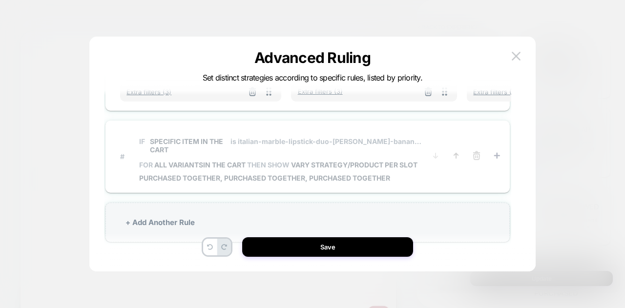
click at [443, 130] on div "# IF Specific item in the cart is italian-marble-lipstick-duo-berry-banana-rose…" at bounding box center [307, 156] width 375 height 53
click at [149, 138] on p "IF Specific item in the cart is italian-marble-lipstick-duo-berry-banana-rose-m…" at bounding box center [282, 145] width 286 height 17
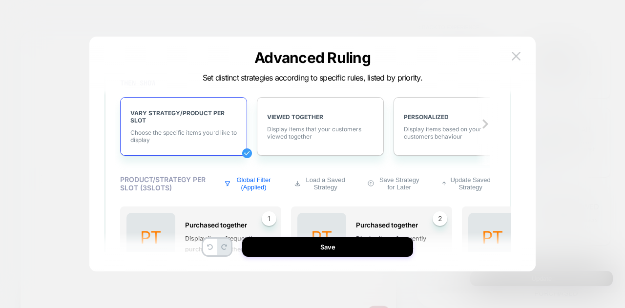
scroll to position [342, 0]
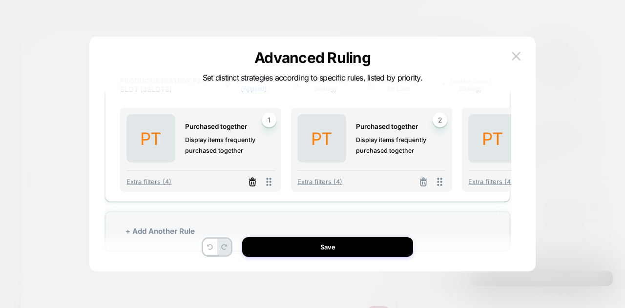
click at [253, 183] on icon at bounding box center [252, 182] width 10 height 10
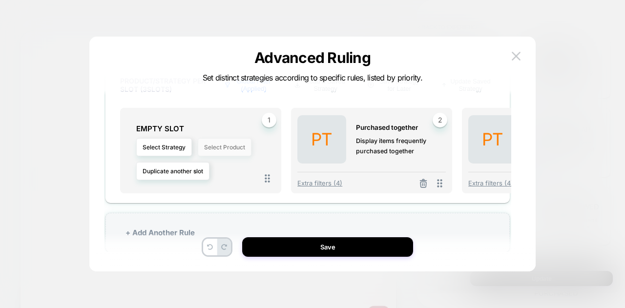
click at [201, 148] on button "Select Product" at bounding box center [225, 147] width 54 height 18
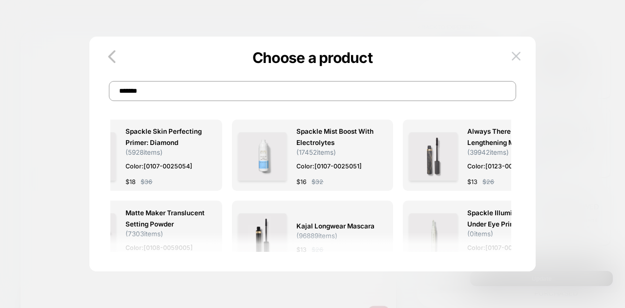
type input "********"
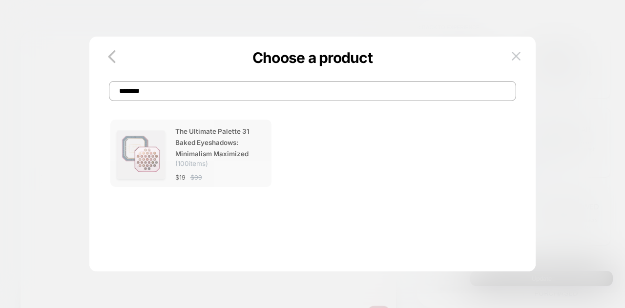
click at [183, 156] on span "The Ultimate Palette 31 Baked Eyeshadows: Minimalism Maximized" at bounding box center [215, 143] width 80 height 34
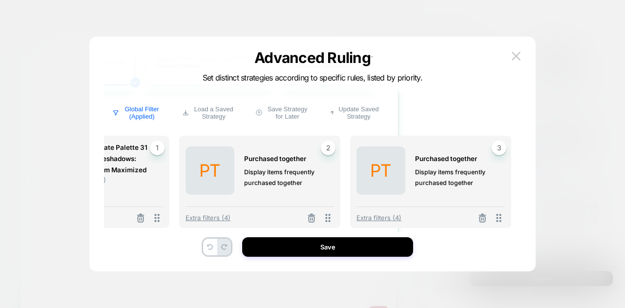
scroll to position [308, 112]
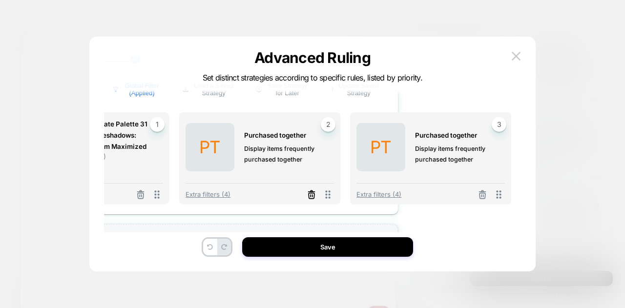
click at [312, 195] on line at bounding box center [312, 196] width 0 height 2
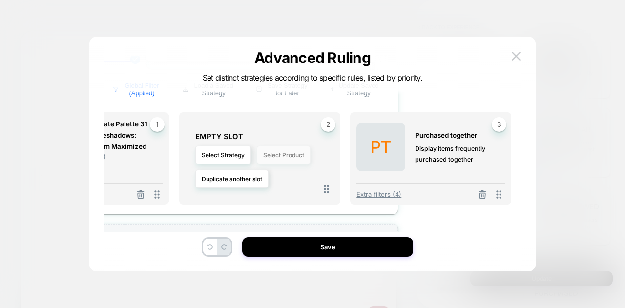
click at [278, 159] on button "Select Product" at bounding box center [284, 155] width 54 height 18
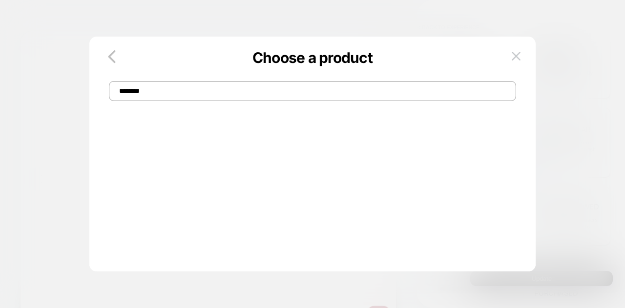
scroll to position [0, 0]
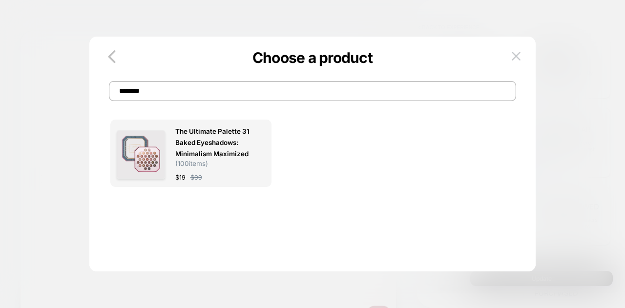
drag, startPoint x: 233, startPoint y: 94, endPoint x: 117, endPoint y: 96, distance: 116.1
click at [117, 96] on input "********" at bounding box center [312, 91] width 407 height 20
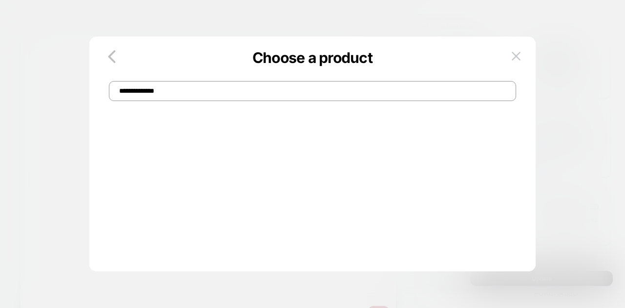
drag, startPoint x: 187, startPoint y: 92, endPoint x: 107, endPoint y: 87, distance: 80.2
click at [107, 87] on div "**********" at bounding box center [312, 81] width 446 height 40
type input "******"
click at [107, 87] on div "Choose a product ******" at bounding box center [312, 81] width 446 height 40
click at [154, 95] on input "******" at bounding box center [312, 91] width 407 height 20
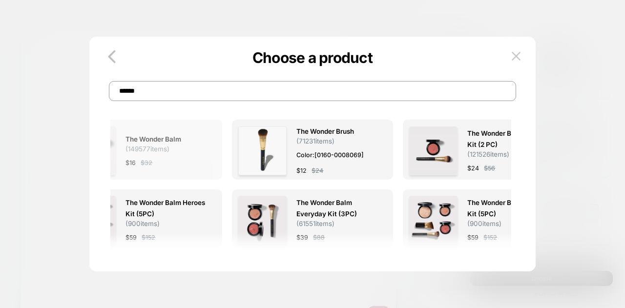
click at [155, 149] on span "( 149577 items)" at bounding box center [147, 149] width 44 height 8
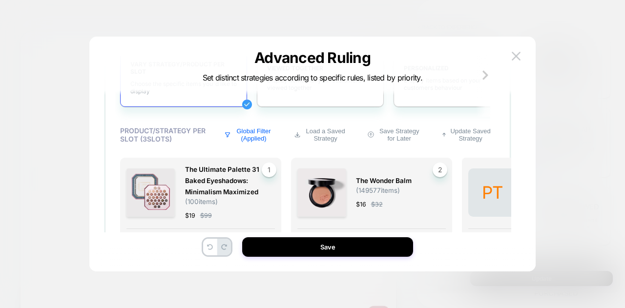
scroll to position [312, 0]
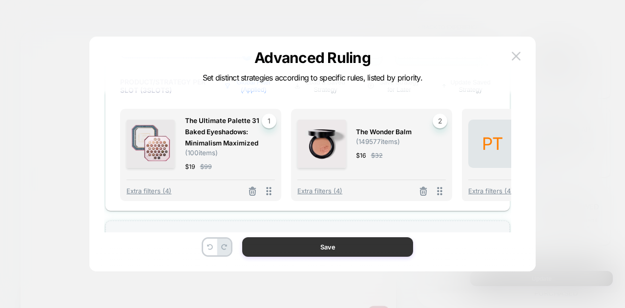
drag, startPoint x: 300, startPoint y: 243, endPoint x: 386, endPoint y: 317, distance: 113.9
click at [300, 243] on button "Save" at bounding box center [327, 247] width 171 height 20
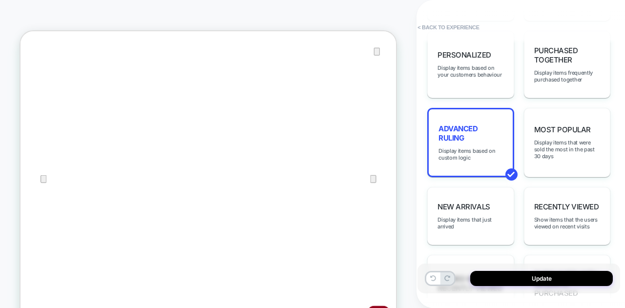
scroll to position [0, 0]
click at [535, 277] on button "Update" at bounding box center [541, 278] width 142 height 15
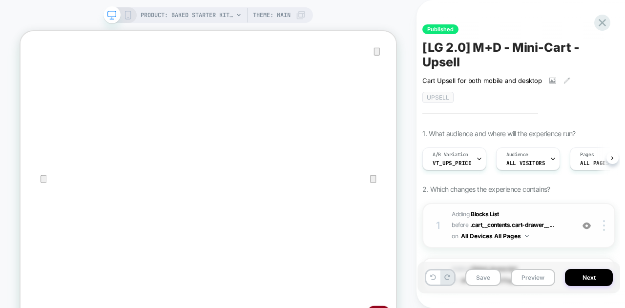
scroll to position [0, 0]
click at [585, 277] on button "Next" at bounding box center [589, 277] width 48 height 17
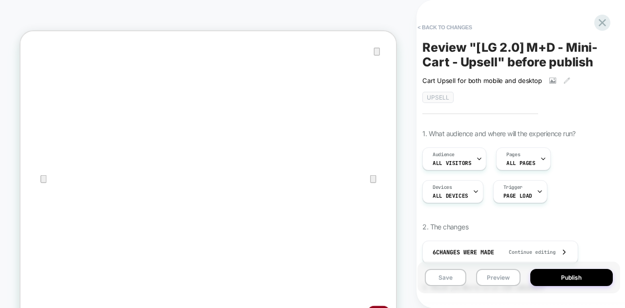
scroll to position [0, 1]
click at [585, 277] on button "Publish" at bounding box center [571, 277] width 82 height 17
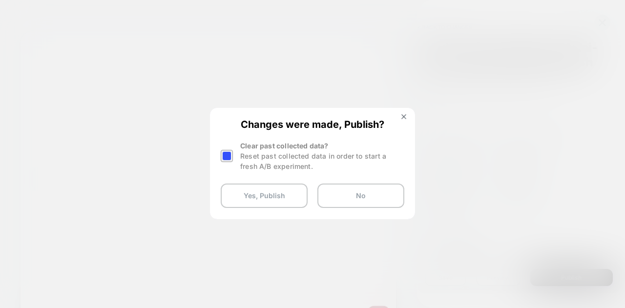
click at [231, 157] on div at bounding box center [227, 156] width 12 height 12
click at [238, 194] on button "Yes, Publish" at bounding box center [264, 195] width 87 height 24
click at [237, 193] on button "Yes, Publish" at bounding box center [264, 195] width 87 height 24
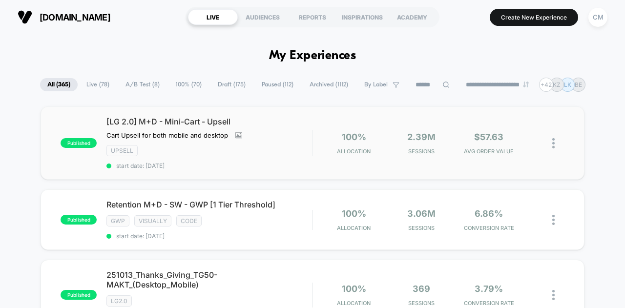
drag, startPoint x: 289, startPoint y: 196, endPoint x: 283, endPoint y: 162, distance: 34.7
click at [283, 162] on span "start date: [DATE]" at bounding box center [208, 165] width 205 height 7
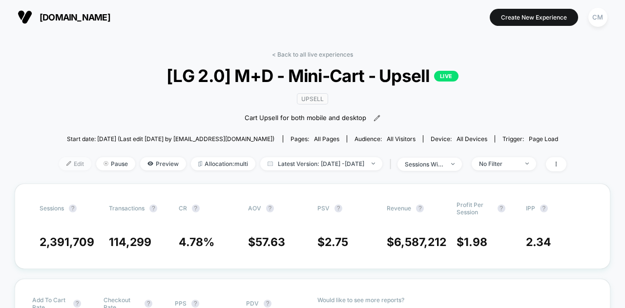
click at [66, 161] on img at bounding box center [68, 163] width 5 height 5
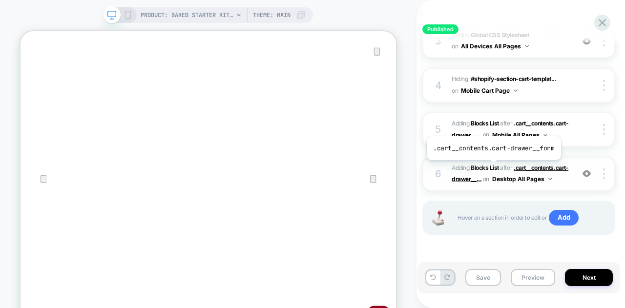
click at [492, 167] on span ".cart__contents.cart-drawer__..." at bounding box center [509, 173] width 117 height 19
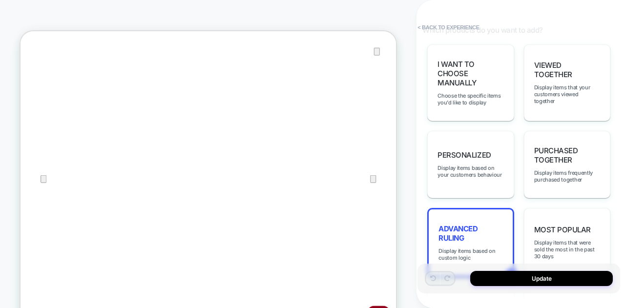
scroll to position [529, 0]
click at [495, 207] on div "Advanced Ruling Display items based on custom logic" at bounding box center [470, 241] width 86 height 69
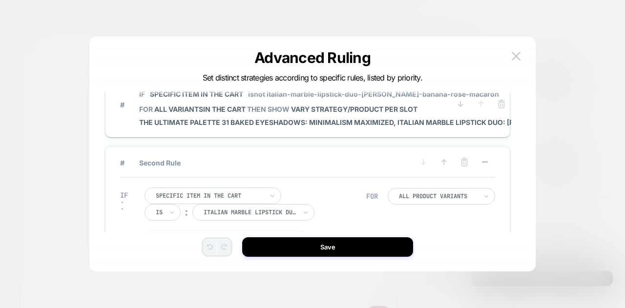
scroll to position [0, 0]
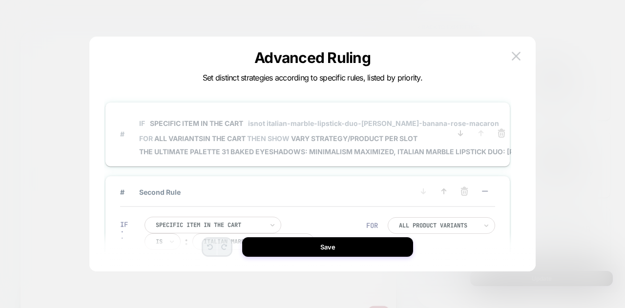
click at [370, 118] on span "IF Specific item in the cart isnot italian-marble-lipstick-duo-[PERSON_NAME]-ba…" at bounding box center [358, 123] width 439 height 22
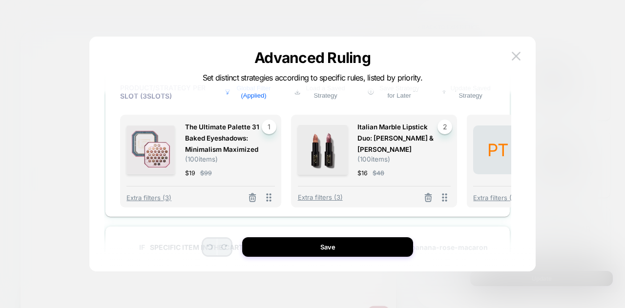
scroll to position [262, 112]
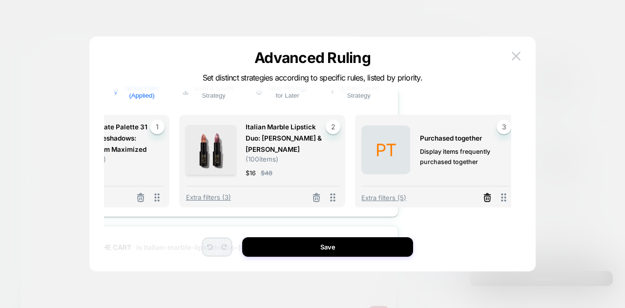
click at [482, 196] on icon at bounding box center [487, 198] width 10 height 10
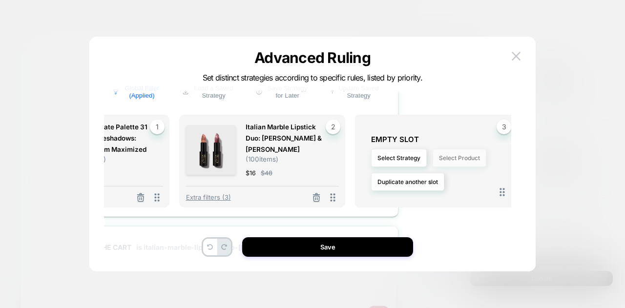
click at [459, 155] on button "Select Product" at bounding box center [459, 158] width 54 height 18
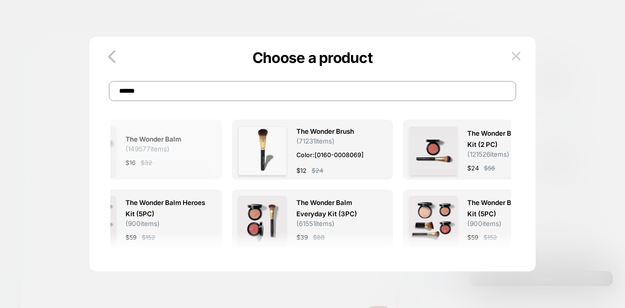
type input "******"
click at [145, 156] on div "The Wonder Balm ( 149577 items) $ 16 $ 32" at bounding box center [165, 151] width 80 height 50
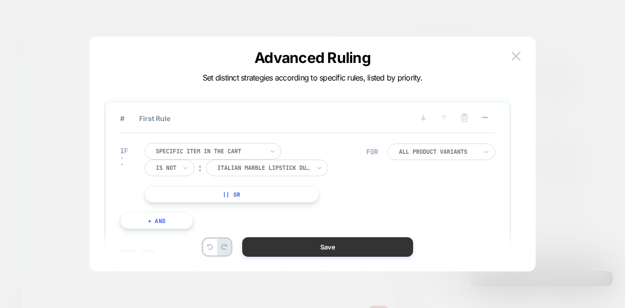
click at [297, 249] on button "Save" at bounding box center [327, 247] width 171 height 20
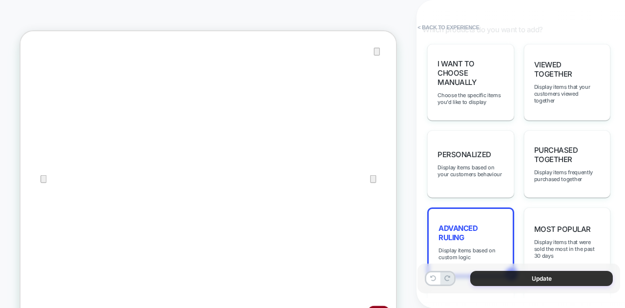
click at [492, 279] on button "Update" at bounding box center [541, 278] width 142 height 15
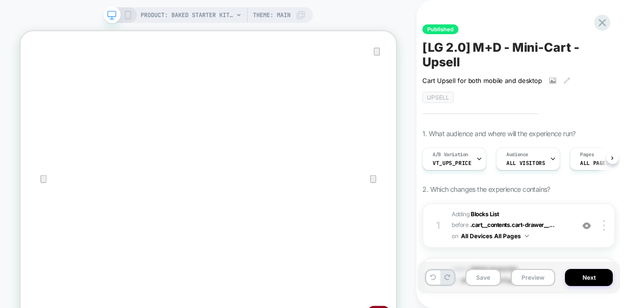
scroll to position [0, 0]
click at [598, 280] on button "Next" at bounding box center [589, 277] width 48 height 17
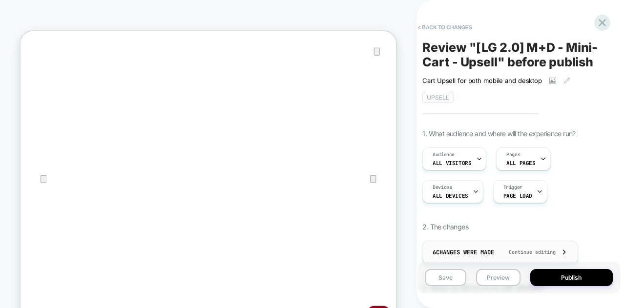
scroll to position [0, 1]
click at [552, 280] on button "Publish" at bounding box center [571, 277] width 82 height 17
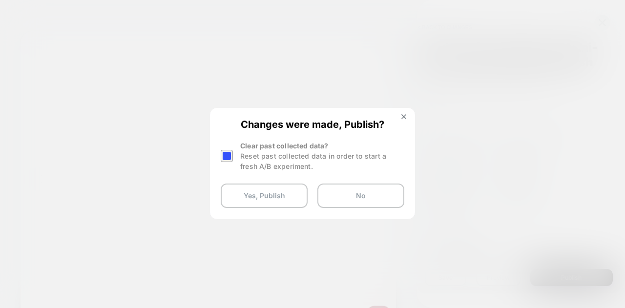
click at [227, 156] on div at bounding box center [227, 156] width 12 height 12
click at [241, 194] on button "Yes, Publish" at bounding box center [264, 195] width 87 height 24
